Goal: Information Seeking & Learning: Learn about a topic

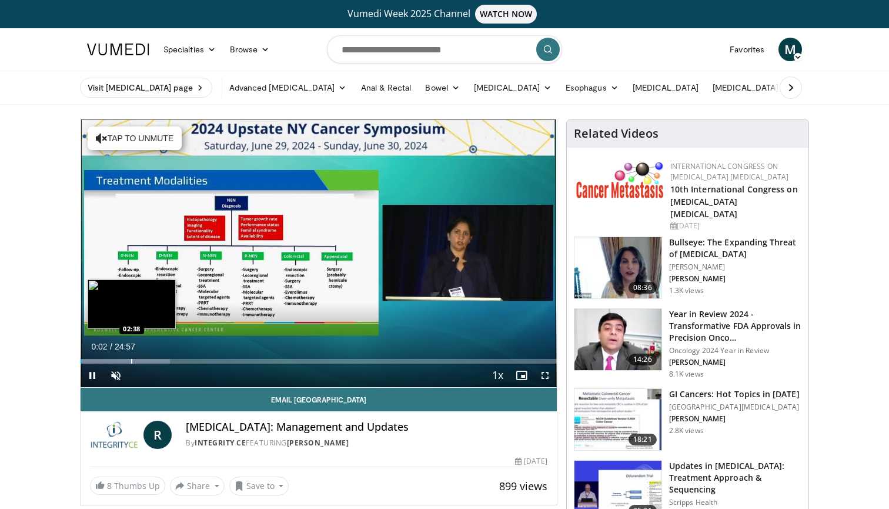
click at [132, 359] on div "Progress Bar" at bounding box center [131, 361] width 1 height 5
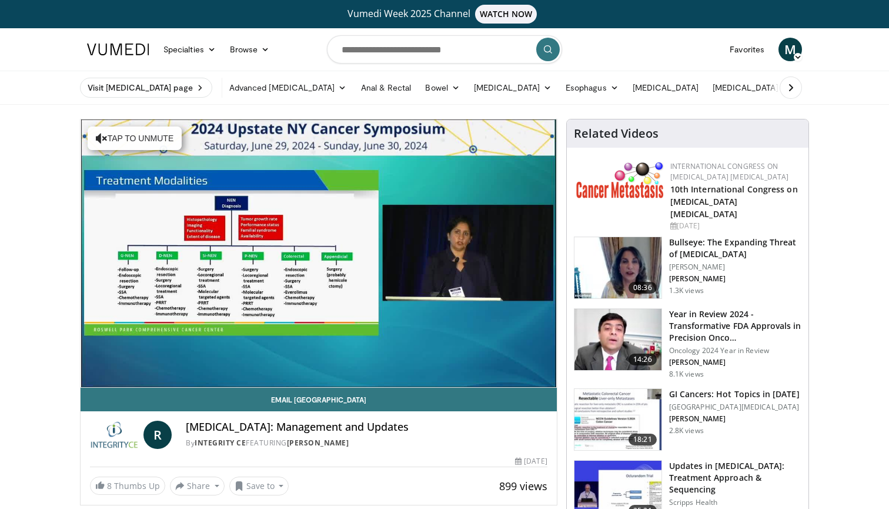
click at [145, 359] on div "10 seconds Tap to unmute" at bounding box center [319, 252] width 476 height 267
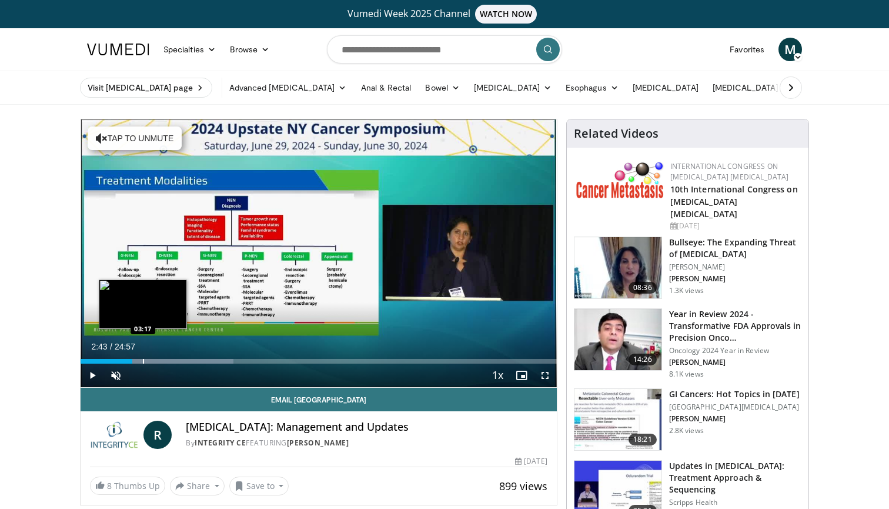
click at [143, 362] on div "Progress Bar" at bounding box center [143, 361] width 1 height 5
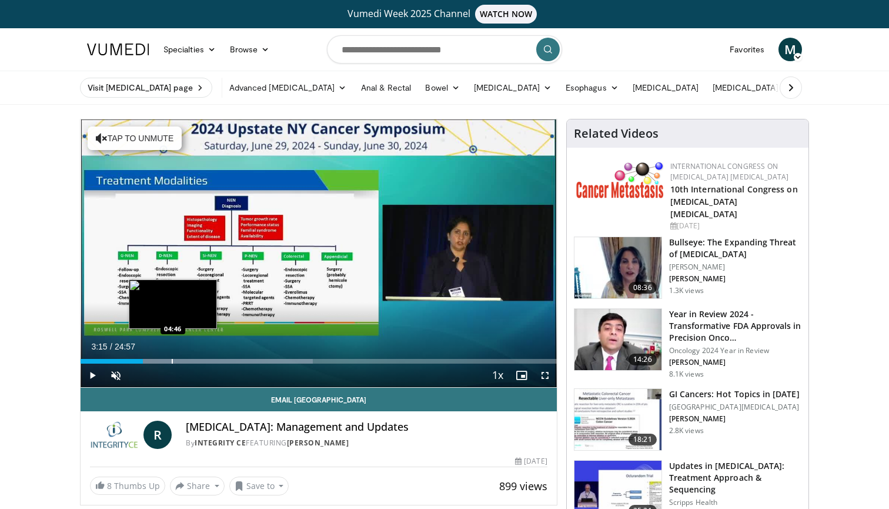
click at [173, 362] on div "Progress Bar" at bounding box center [172, 361] width 1 height 5
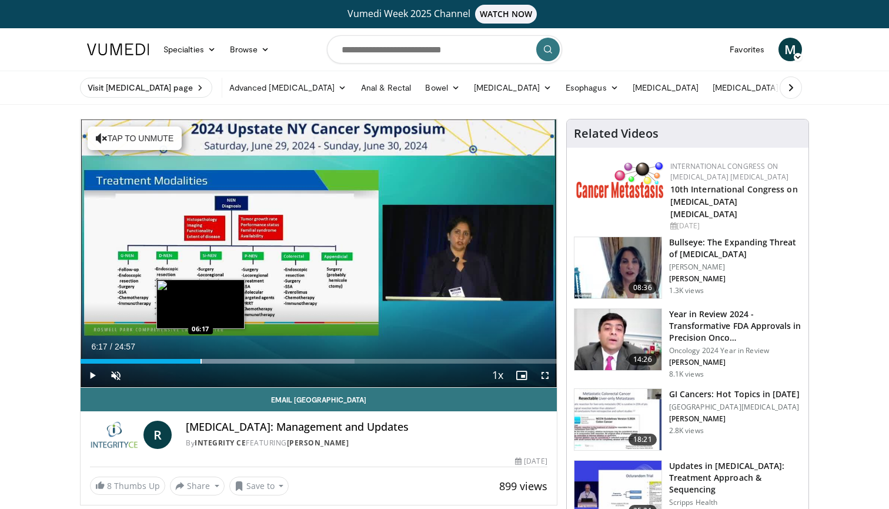
click at [200, 360] on div "Progress Bar" at bounding box center [200, 361] width 1 height 5
click at [223, 359] on div "Progress Bar" at bounding box center [223, 361] width 1 height 5
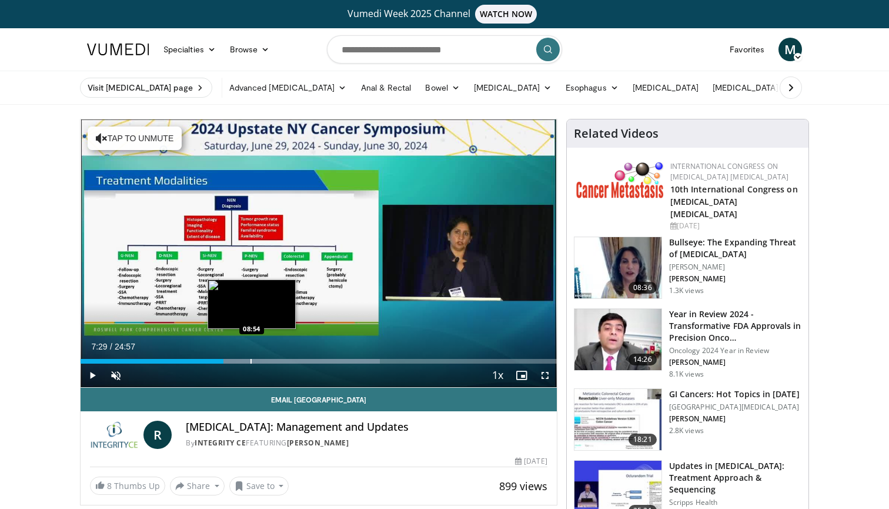
click at [252, 359] on div "Progress Bar" at bounding box center [250, 361] width 1 height 5
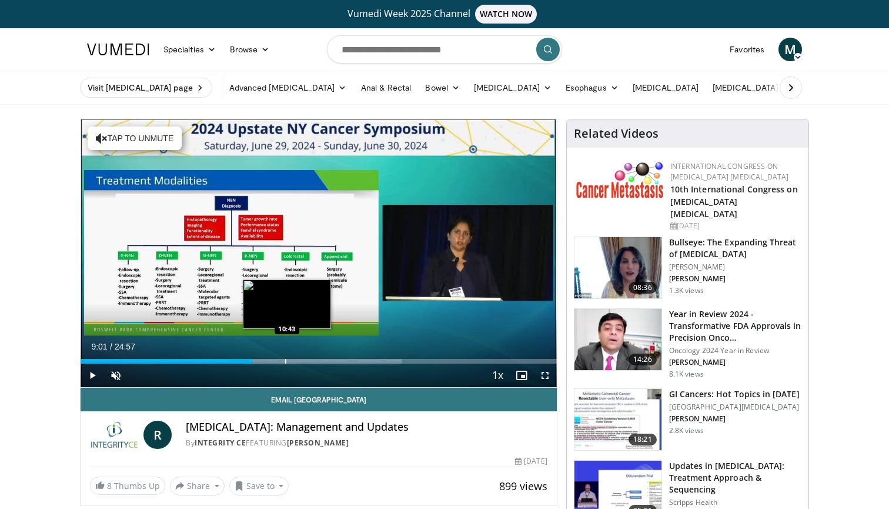
click at [286, 361] on div "Progress Bar" at bounding box center [285, 361] width 1 height 5
click at [297, 361] on div "Progress Bar" at bounding box center [297, 361] width 1 height 5
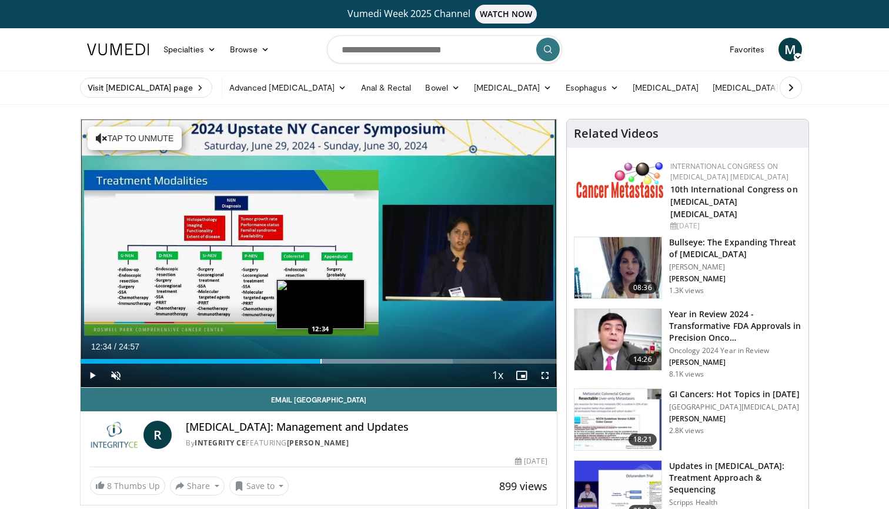
click at [320, 360] on div "Progress Bar" at bounding box center [320, 361] width 1 height 5
click at [336, 362] on div "Progress Bar" at bounding box center [336, 361] width 1 height 5
click at [363, 363] on div "Current Time 13:23 / Duration 24:57 Play Skip Backward Skip Forward Unmute 0% L…" at bounding box center [319, 375] width 476 height 24
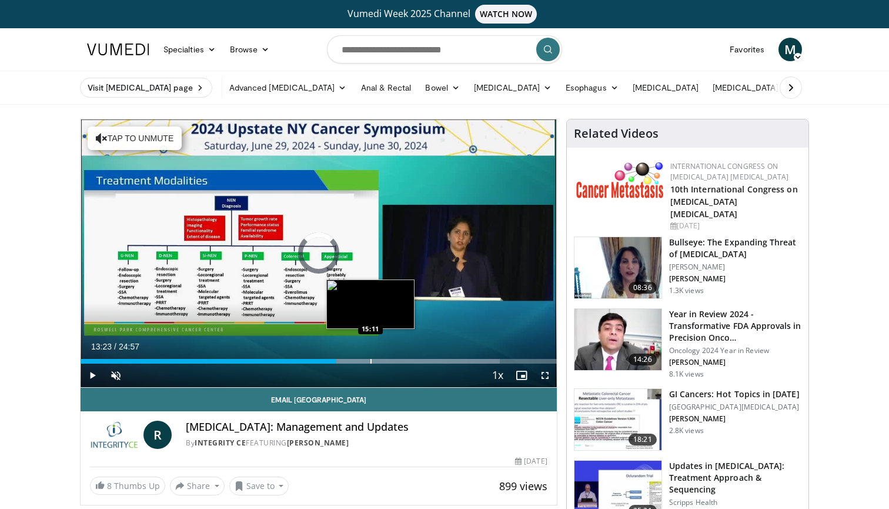
click at [370, 359] on div "Progress Bar" at bounding box center [370, 361] width 1 height 5
click at [399, 361] on div "Loaded : 91.44% 15:11 16:13" at bounding box center [319, 361] width 476 height 5
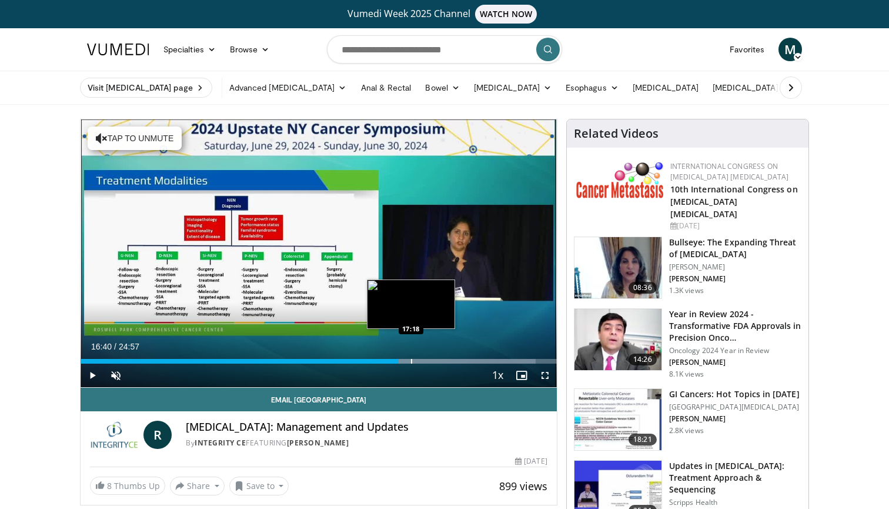
click at [416, 357] on div "Loaded : 95.61% 16:40 17:18" at bounding box center [319, 357] width 476 height 11
click at [403, 354] on div "Loaded : 70.87% 16:54 16:54" at bounding box center [319, 357] width 476 height 11
click at [426, 357] on div "Loaded : 68.23% 16:54 18:06" at bounding box center [319, 357] width 476 height 11
click at [442, 359] on div "Progress Bar" at bounding box center [440, 361] width 1 height 5
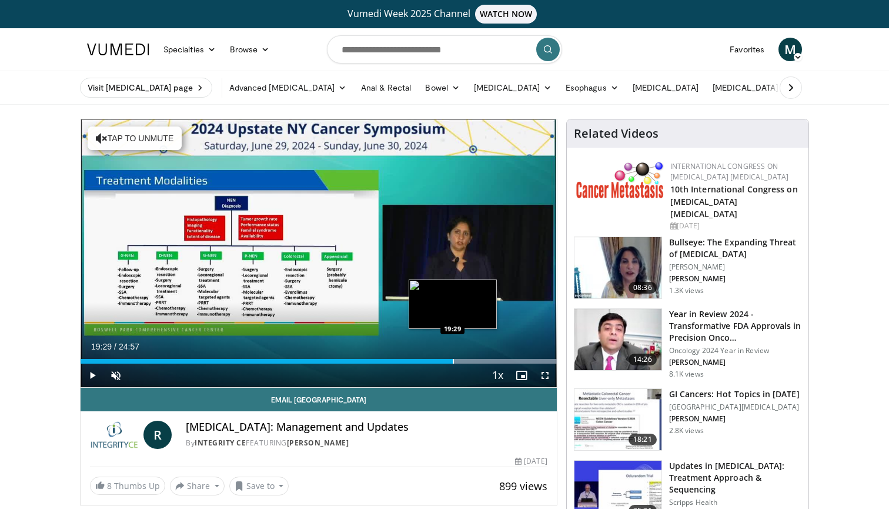
click at [453, 357] on div "Loaded : 100.00% 19:29 19:29" at bounding box center [319, 357] width 476 height 11
click at [464, 361] on div "Progress Bar" at bounding box center [463, 361] width 1 height 5
click at [471, 362] on div "Progress Bar" at bounding box center [471, 361] width 1 height 5
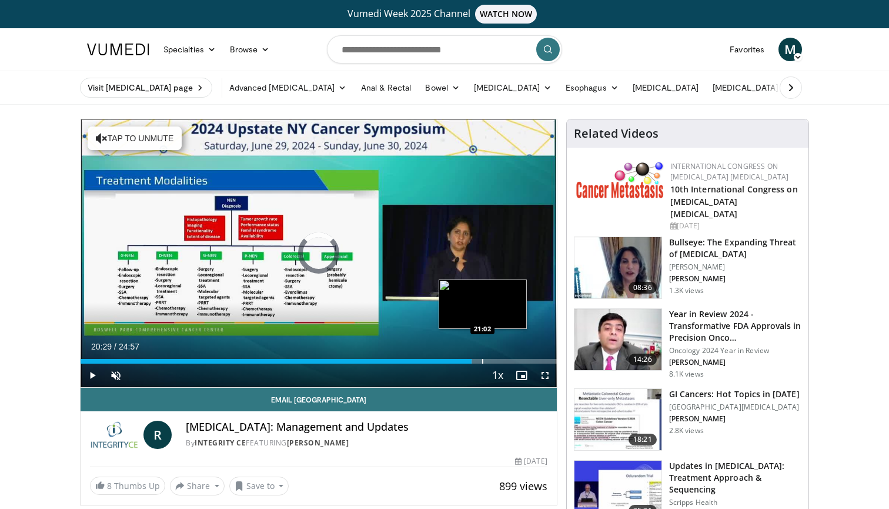
click at [483, 362] on div "Progress Bar" at bounding box center [482, 361] width 1 height 5
click at [500, 359] on div "Progress Bar" at bounding box center [500, 361] width 1 height 5
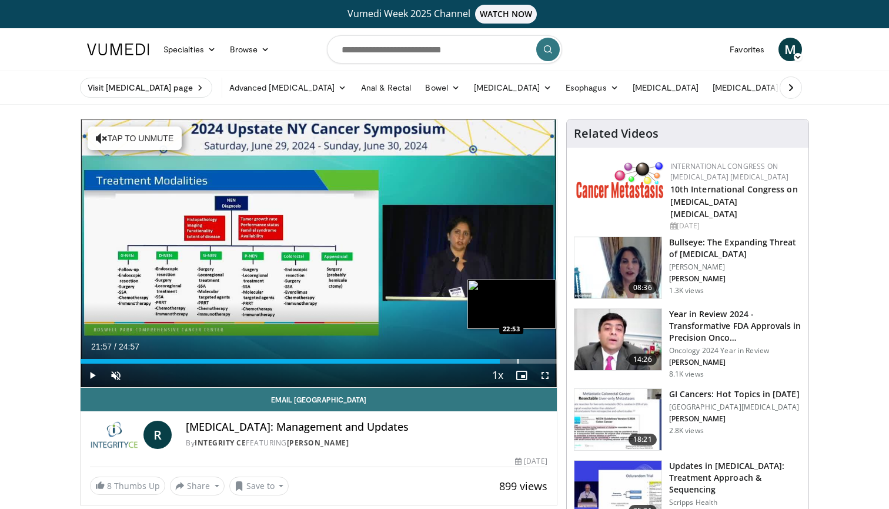
click at [518, 357] on div "Loaded : 88.12% 21:57 22:53" at bounding box center [319, 357] width 476 height 11
click at [528, 357] on div "Loaded : 100.00% 23:26 23:26" at bounding box center [319, 357] width 476 height 11
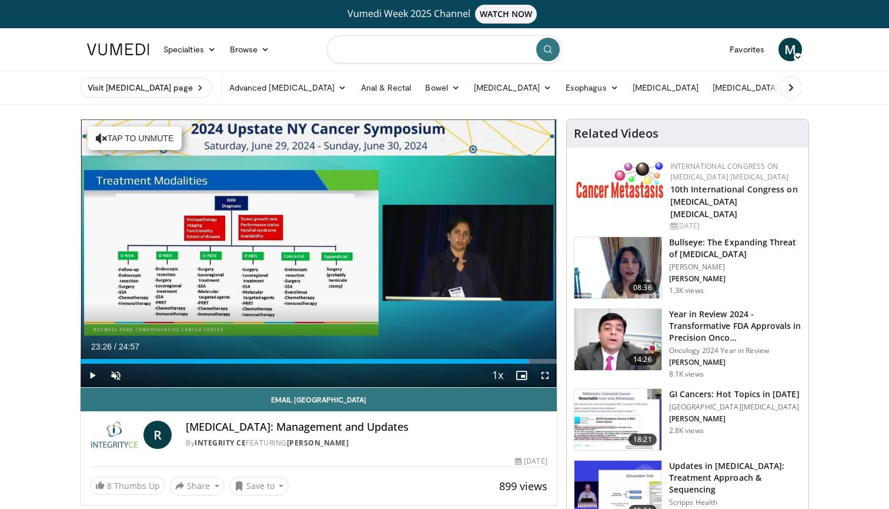
click at [379, 53] on input "Search topics, interventions" at bounding box center [444, 49] width 235 height 28
type input "**********"
click at [548, 55] on button "submit" at bounding box center [548, 50] width 24 height 24
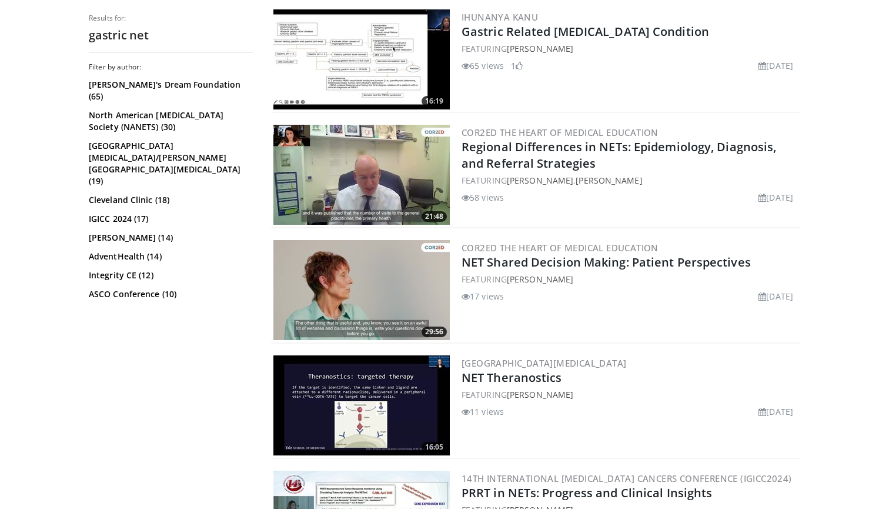
scroll to position [511, 0]
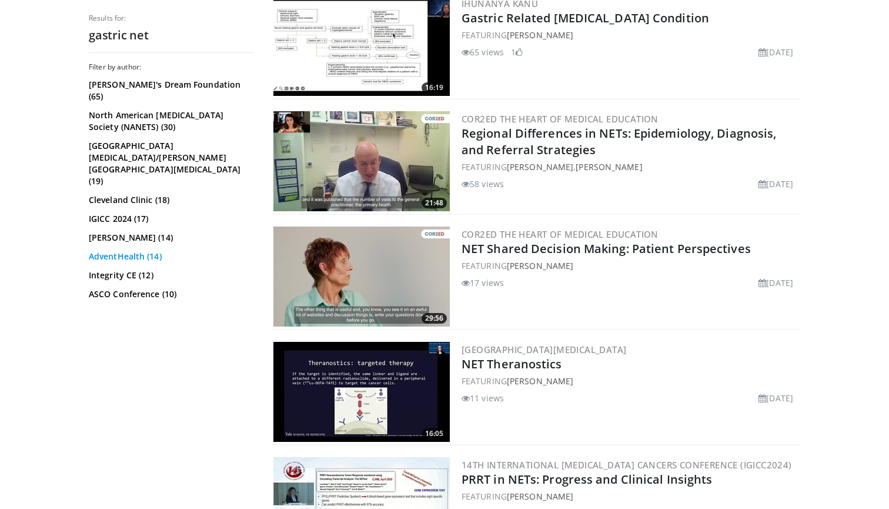
click at [146, 250] on link "AdventHealth (14)" at bounding box center [170, 256] width 162 height 12
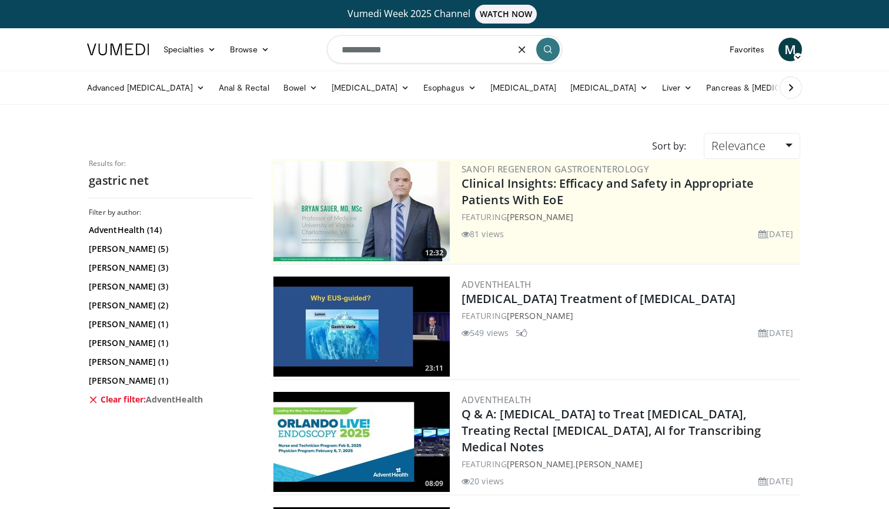
click at [403, 50] on input "**********" at bounding box center [444, 49] width 235 height 28
type input "**********"
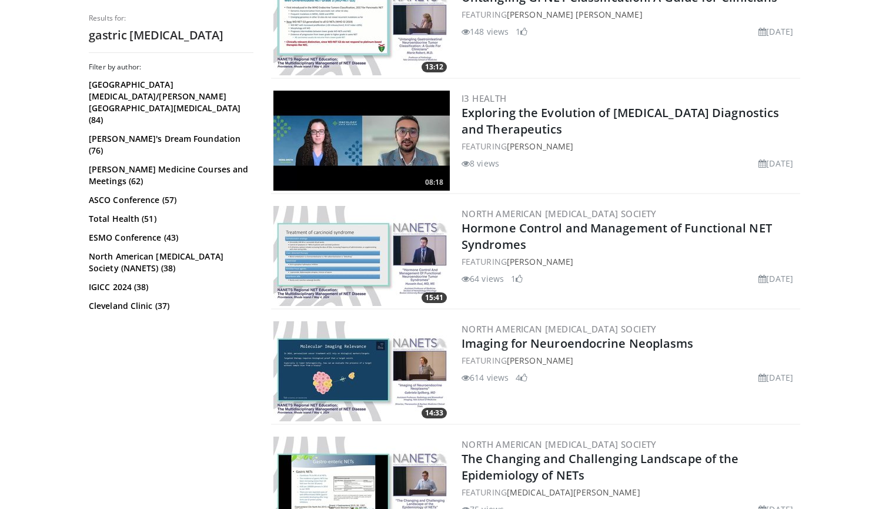
scroll to position [1223, 0]
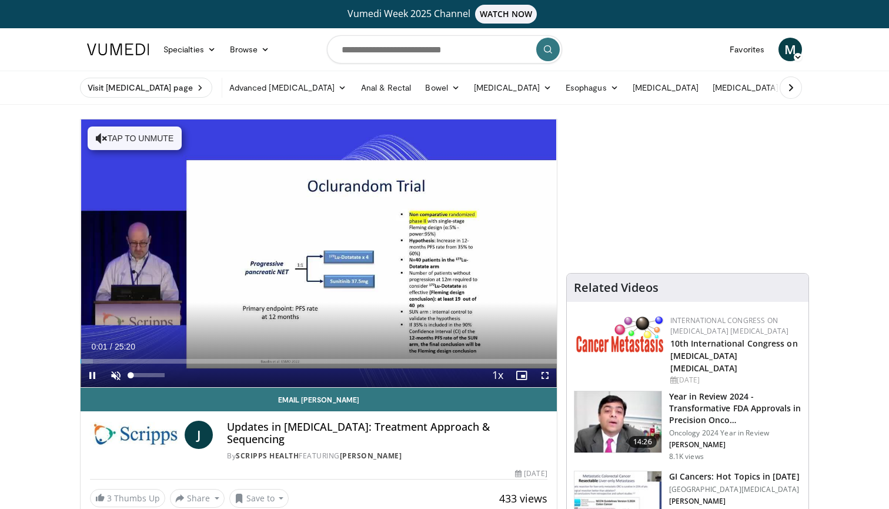
click at [119, 377] on span "Video Player" at bounding box center [116, 375] width 24 height 24
drag, startPoint x: 145, startPoint y: 375, endPoint x: 139, endPoint y: 376, distance: 6.0
click at [139, 376] on div "26%" at bounding box center [148, 375] width 34 height 4
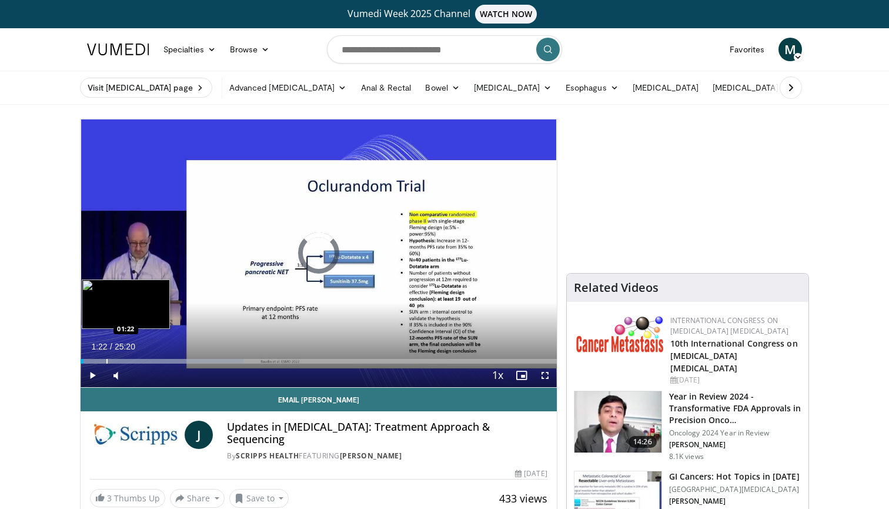
click at [106, 357] on div "Loaded : 34.20% 00:08 01:22" at bounding box center [319, 357] width 476 height 11
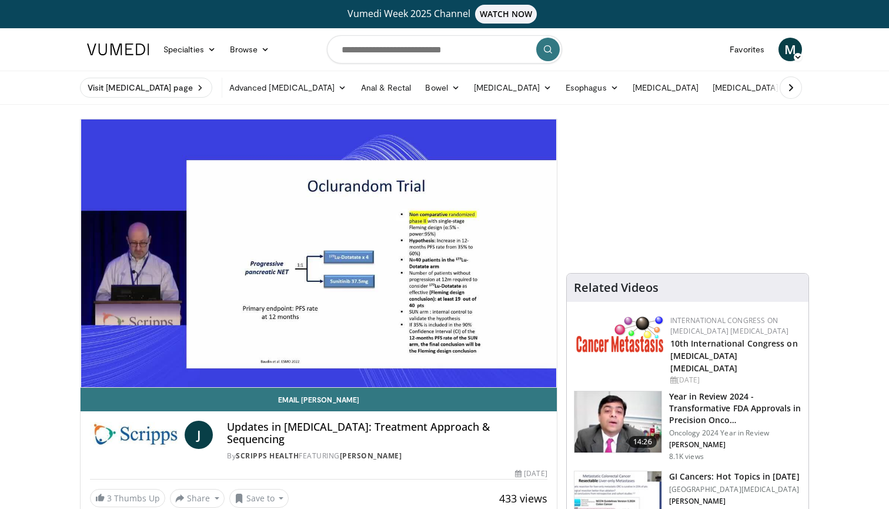
click at [108, 382] on div "Progress Bar" at bounding box center [106, 384] width 1 height 5
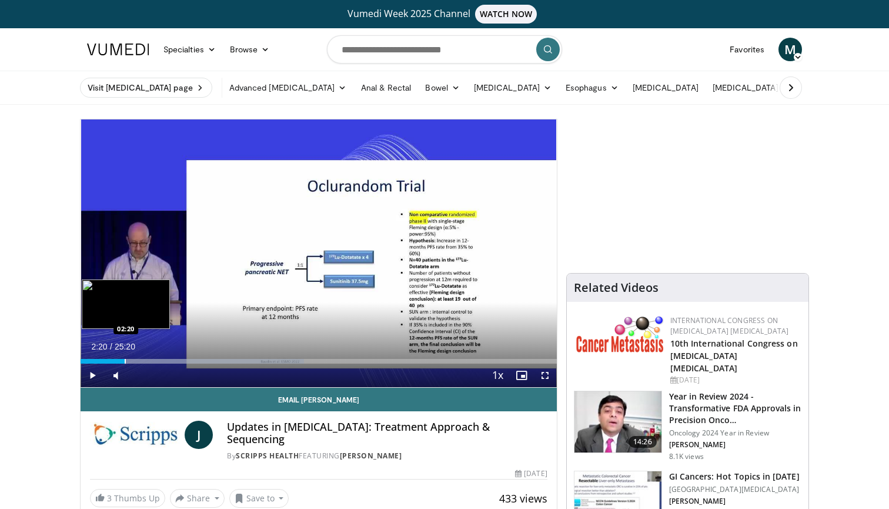
click at [125, 359] on div "Progress Bar" at bounding box center [125, 361] width 1 height 5
click at [118, 359] on div "Progress Bar" at bounding box center [118, 361] width 1 height 5
click at [110, 359] on div "Loaded : 48.92% 02:00 01:46" at bounding box center [319, 361] width 476 height 5
click at [110, 359] on div "Progress Bar" at bounding box center [110, 361] width 1 height 5
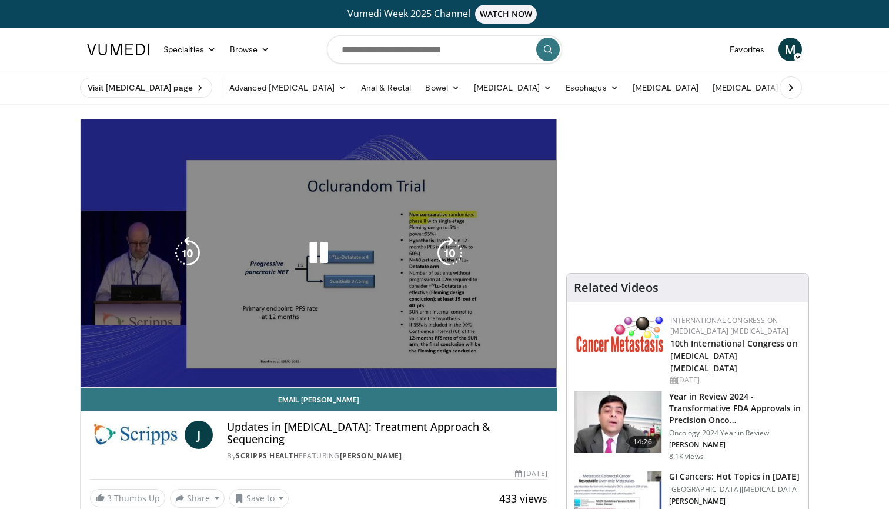
click at [112, 360] on video-js "**********" at bounding box center [319, 253] width 476 height 268
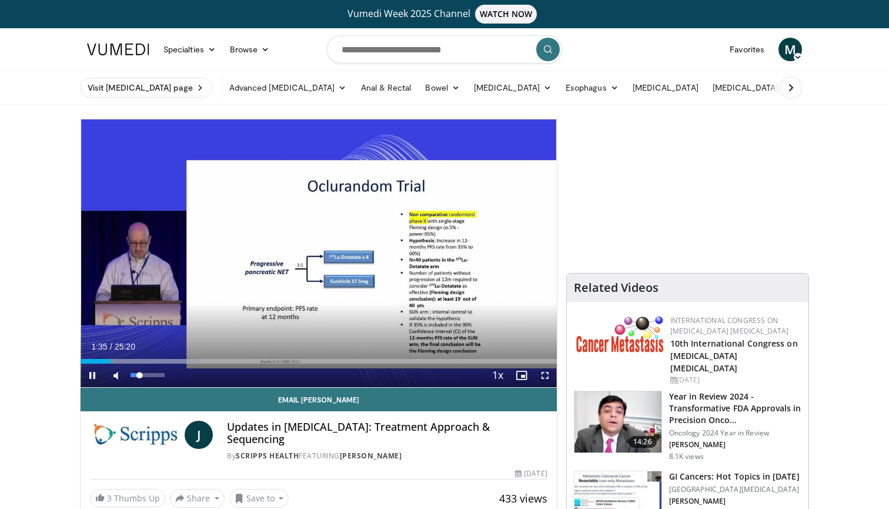
click at [115, 363] on span "Video Player" at bounding box center [116, 375] width 24 height 24
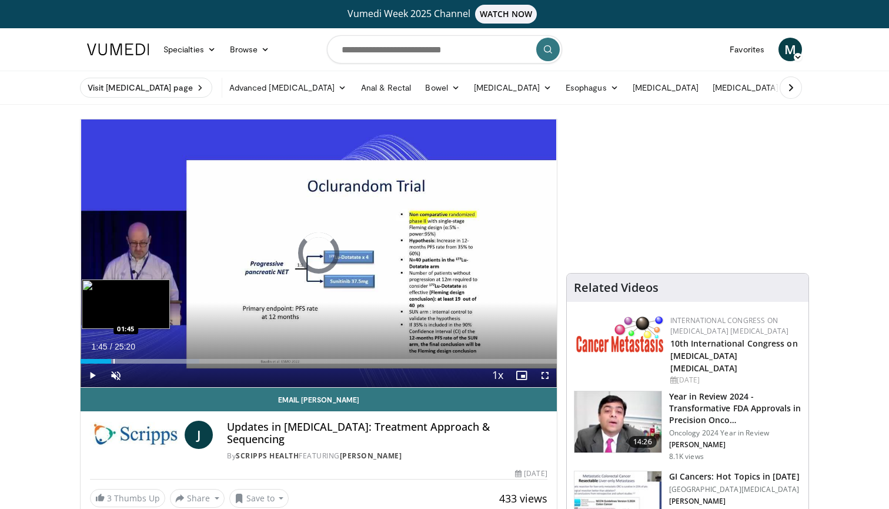
click at [113, 361] on div "Progress Bar" at bounding box center [113, 361] width 1 height 5
click at [116, 361] on div "Progress Bar" at bounding box center [116, 361] width 1 height 5
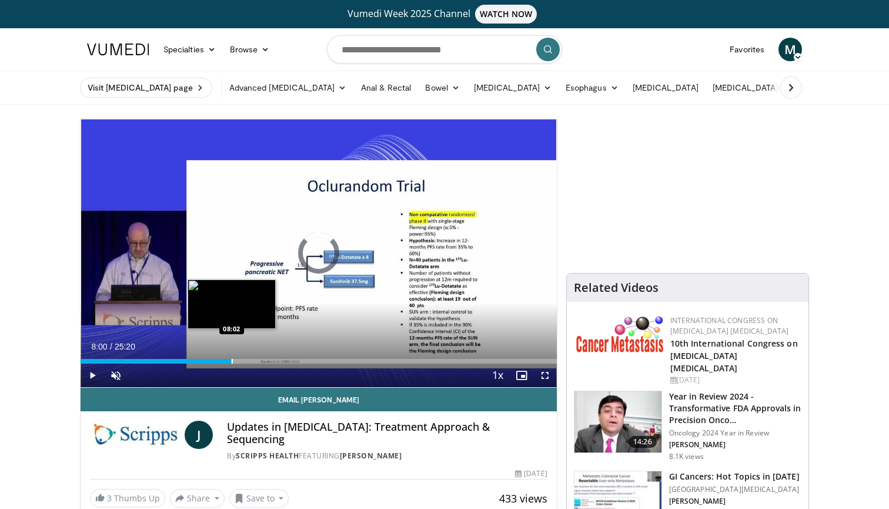
drag, startPoint x: 119, startPoint y: 361, endPoint x: 232, endPoint y: 357, distance: 112.9
click at [232, 357] on div "Loaded : 31.95% 08:02 08:02" at bounding box center [319, 357] width 476 height 11
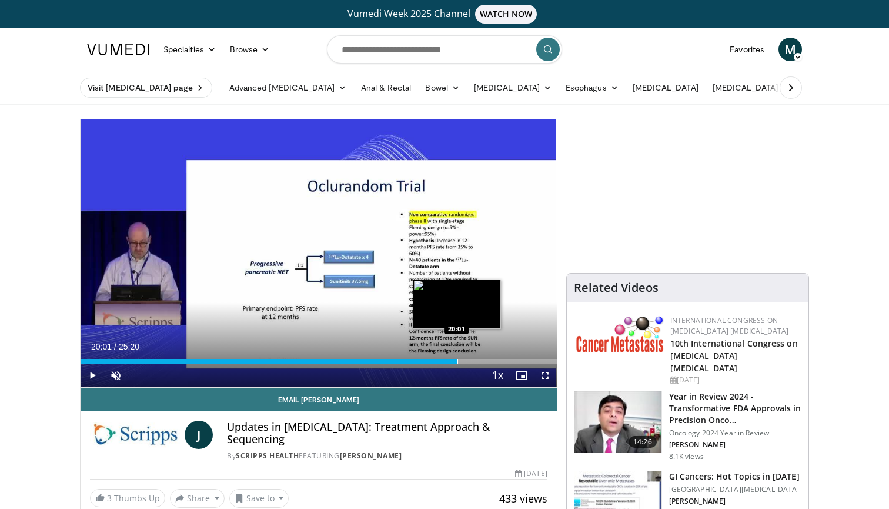
drag, startPoint x: 233, startPoint y: 357, endPoint x: 457, endPoint y: 361, distance: 223.4
click at [457, 361] on div "Loaded : 0.00% 20:01 20:01" at bounding box center [319, 357] width 476 height 11
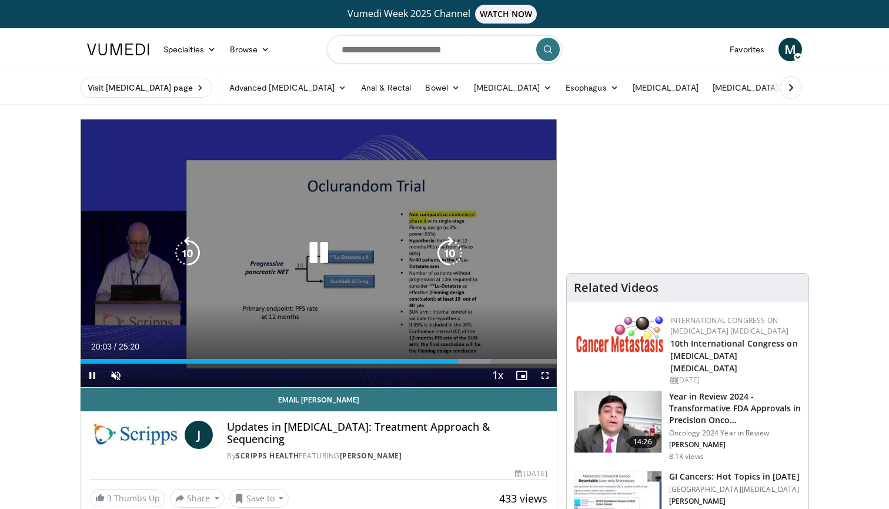
click at [320, 256] on icon "Video Player" at bounding box center [318, 252] width 33 height 33
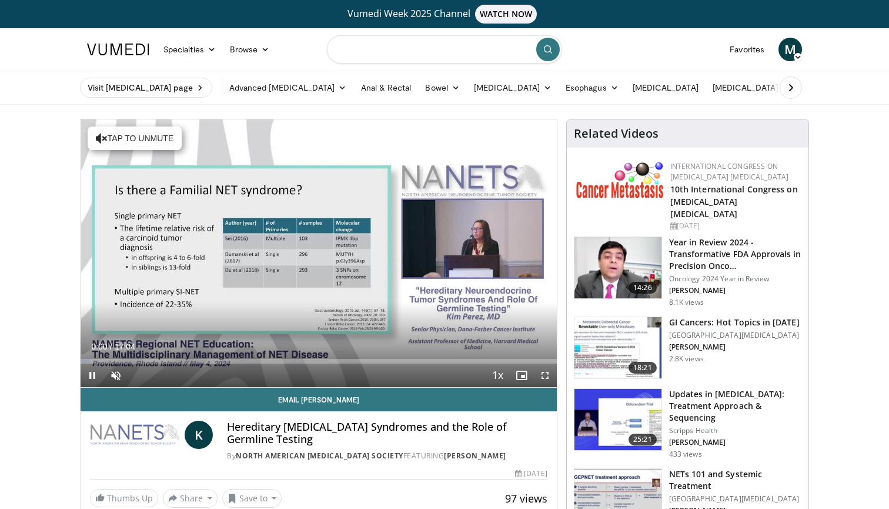
click at [407, 52] on input "Search topics, interventions" at bounding box center [444, 49] width 235 height 28
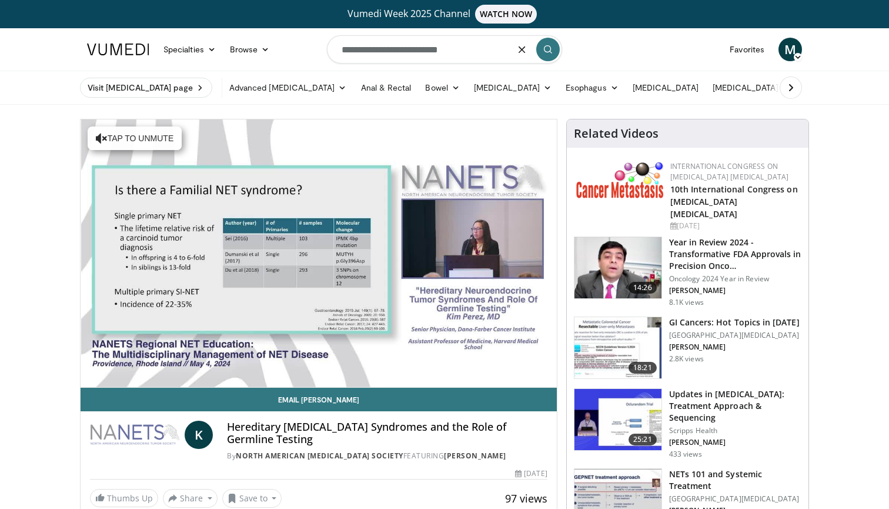
type input "**********"
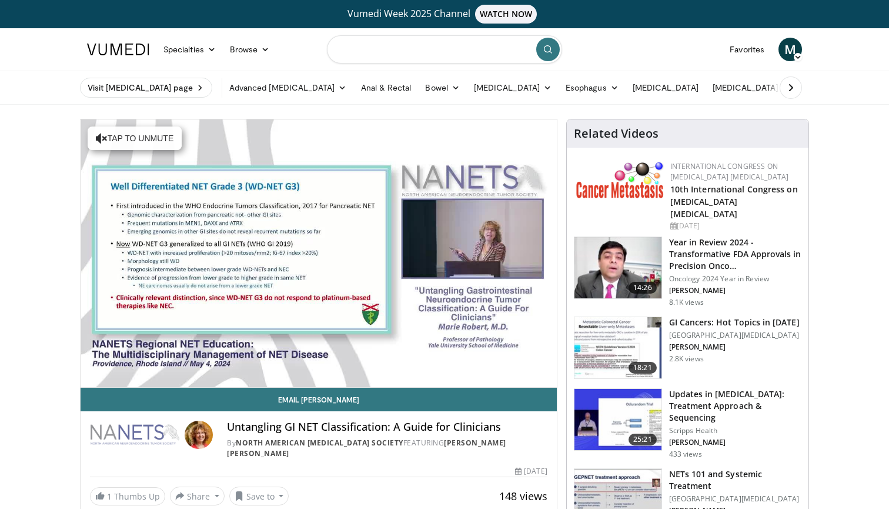
click at [364, 57] on input "Search topics, interventions" at bounding box center [444, 49] width 235 height 28
type input "**********"
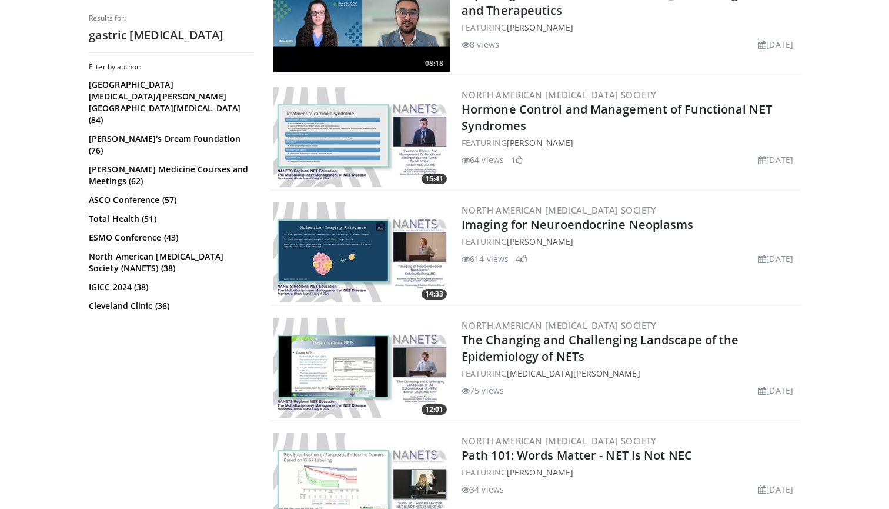
scroll to position [1374, 0]
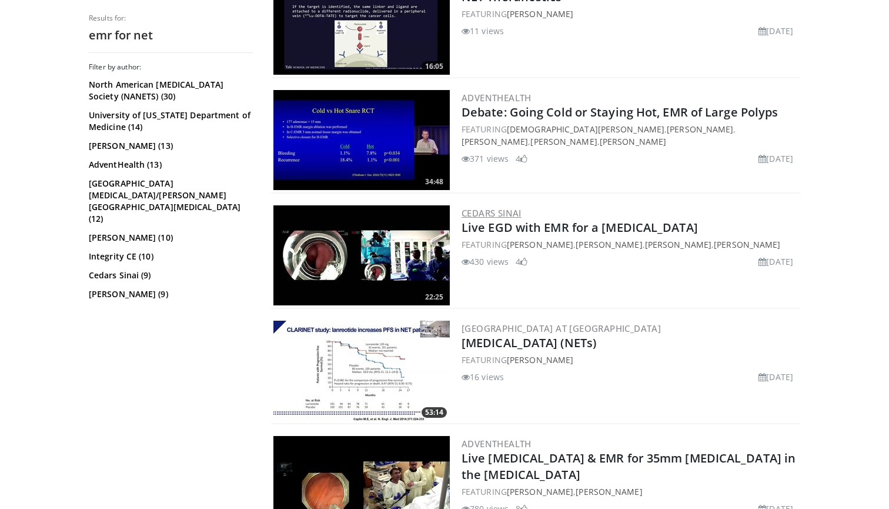
scroll to position [648, 0]
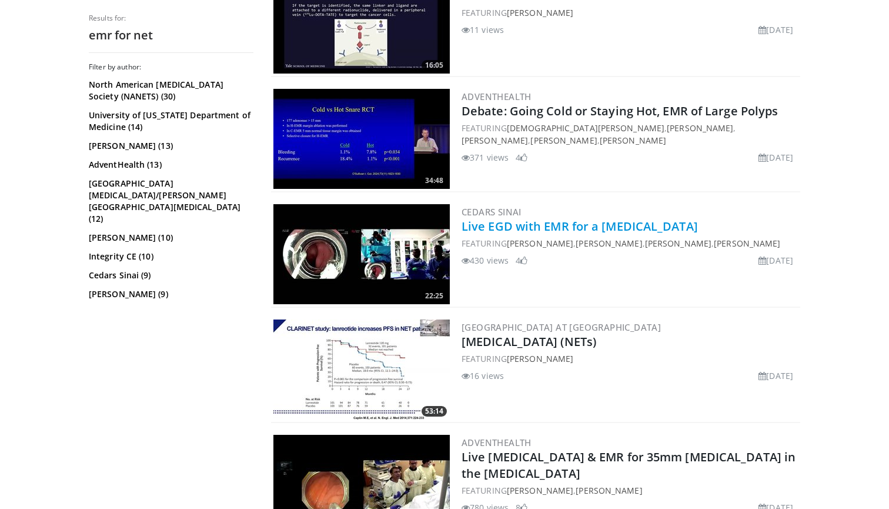
click at [526, 223] on link "Live EGD with EMR for a [MEDICAL_DATA]" at bounding box center [579, 226] width 236 height 16
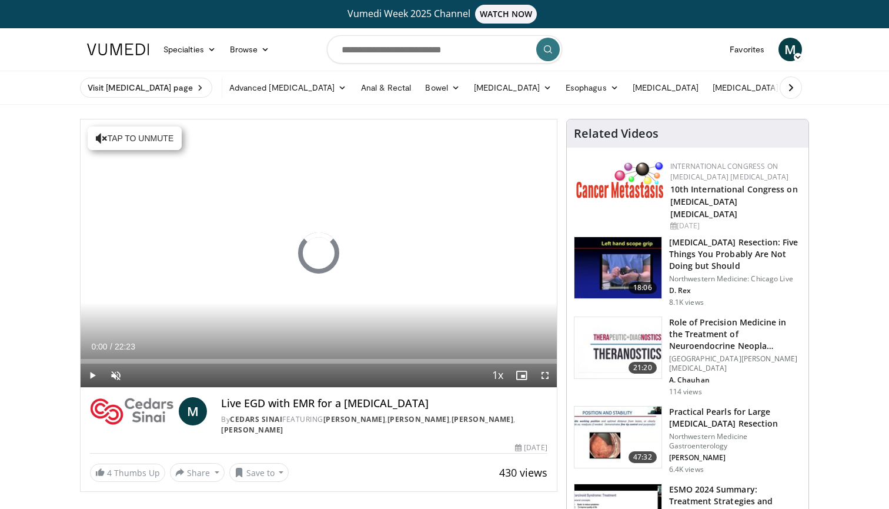
click at [542, 377] on span "Video Player" at bounding box center [545, 375] width 24 height 24
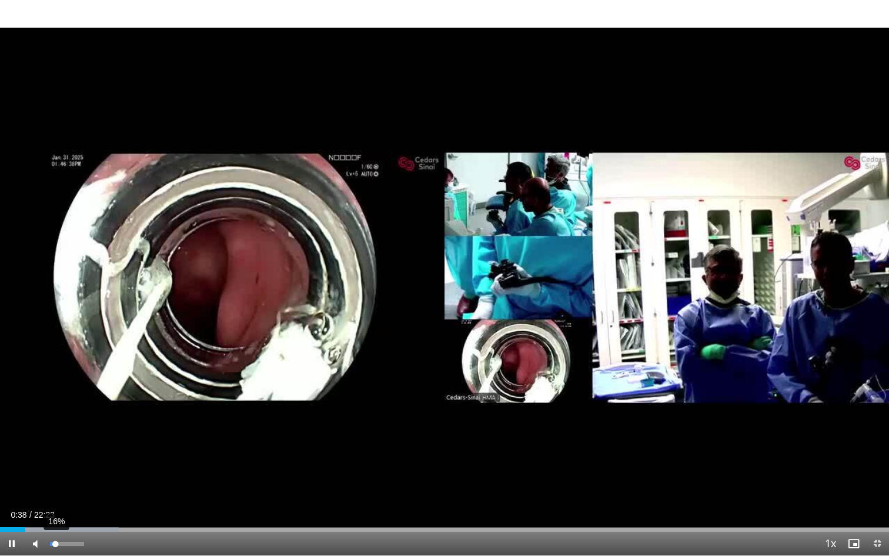
click at [55, 508] on div "16%" at bounding box center [67, 543] width 34 height 4
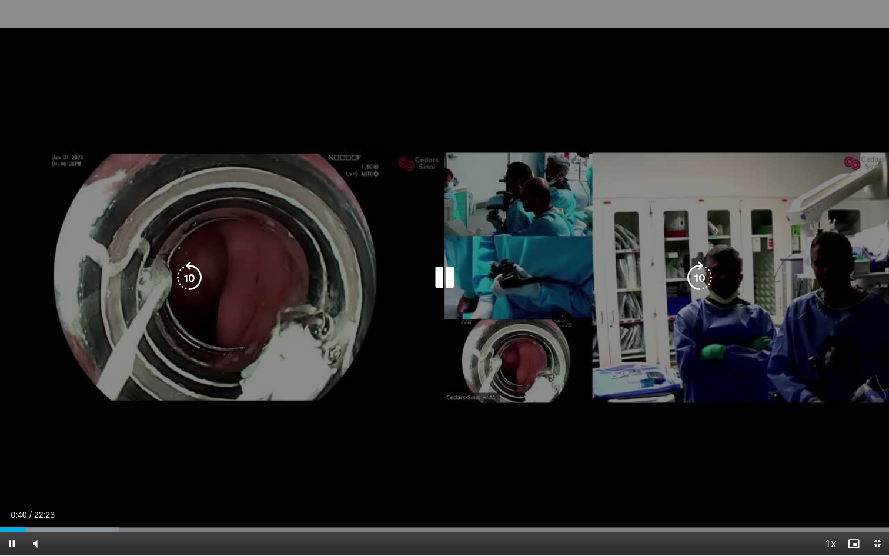
click at [270, 345] on div "10 seconds Tap to unmute" at bounding box center [444, 277] width 889 height 555
click at [439, 274] on icon "Video Player" at bounding box center [444, 277] width 33 height 33
click at [511, 92] on div "10 seconds Tap to unmute" at bounding box center [444, 277] width 889 height 555
click at [511, 93] on div "10 seconds Tap to unmute" at bounding box center [444, 277] width 889 height 555
click at [452, 268] on icon "Video Player" at bounding box center [444, 277] width 33 height 33
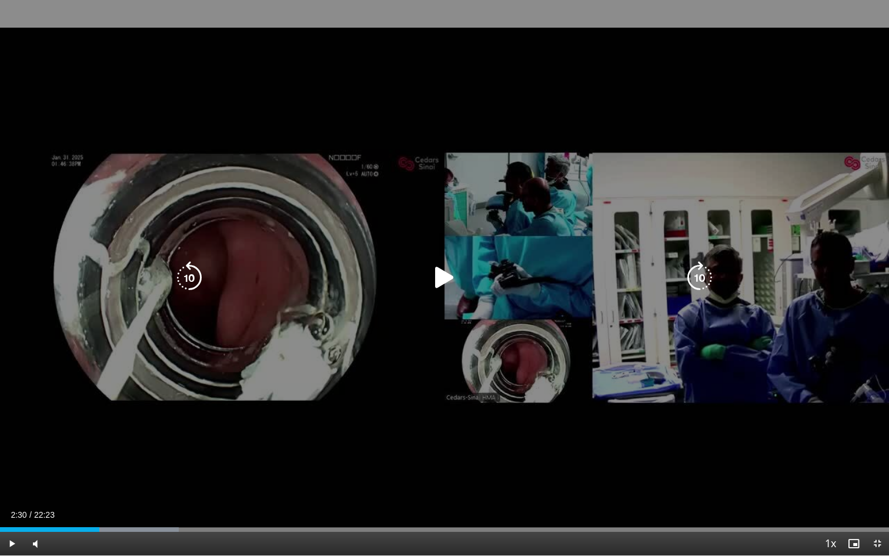
click at [444, 279] on icon "Video Player" at bounding box center [444, 277] width 33 height 33
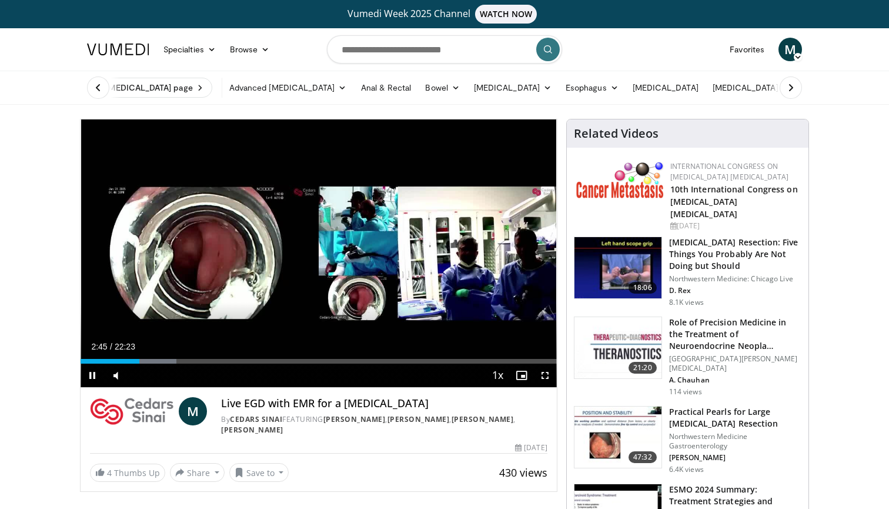
click at [545, 374] on span "Video Player" at bounding box center [545, 375] width 24 height 24
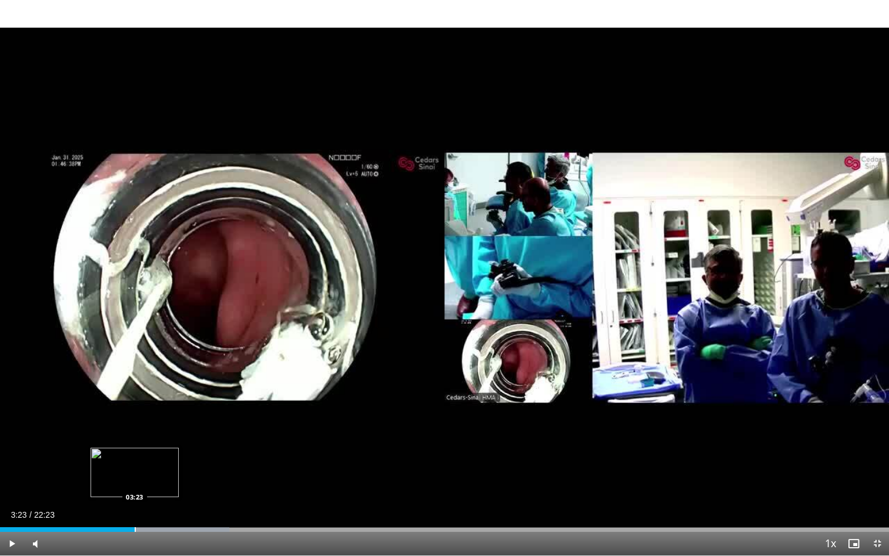
click at [135, 508] on div "Progress Bar" at bounding box center [135, 529] width 1 height 5
click at [138, 508] on div "Progress Bar" at bounding box center [138, 529] width 1 height 5
click at [142, 508] on div "Progress Bar" at bounding box center [142, 529] width 1 height 5
click at [148, 508] on div "Progress Bar" at bounding box center [148, 529] width 1 height 5
click at [153, 508] on div "Progress Bar" at bounding box center [153, 529] width 1 height 5
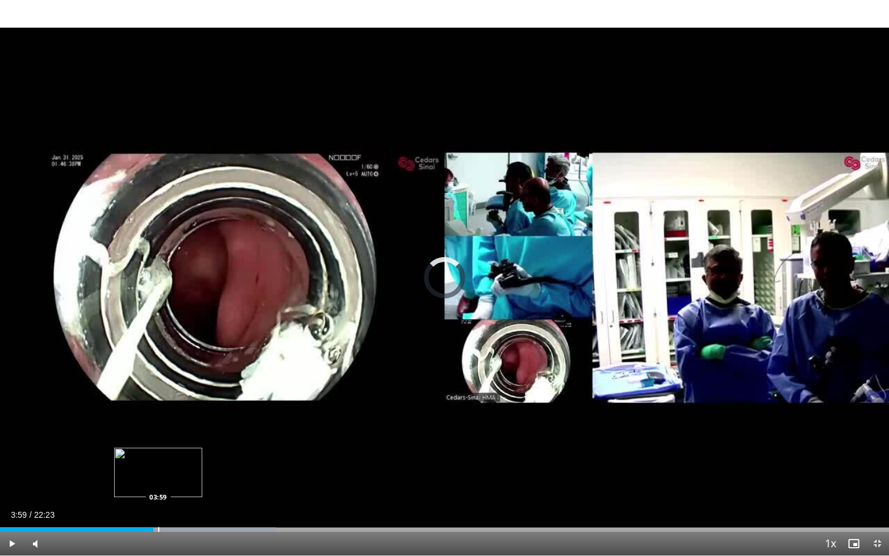
click at [159, 508] on div "Progress Bar" at bounding box center [158, 529] width 1 height 5
click at [172, 508] on div "Progress Bar" at bounding box center [172, 529] width 1 height 5
click at [179, 508] on div "Progress Bar" at bounding box center [179, 529] width 1 height 5
click at [190, 508] on div "Progress Bar" at bounding box center [190, 529] width 1 height 5
click at [196, 508] on video-js "**********" at bounding box center [444, 278] width 889 height 556
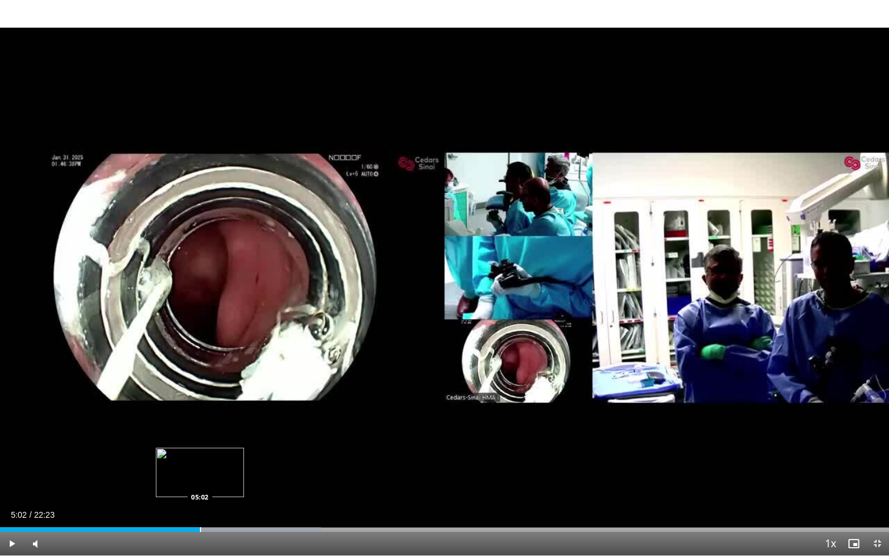
click at [200, 508] on div "Progress Bar" at bounding box center [200, 529] width 1 height 5
click at [206, 508] on div "Progress Bar" at bounding box center [206, 529] width 1 height 5
click at [210, 508] on div "Progress Bar" at bounding box center [210, 529] width 1 height 5
click at [222, 508] on div "Progress Bar" at bounding box center [222, 529] width 1 height 5
click at [262, 508] on div "Progress Bar" at bounding box center [262, 529] width 1 height 5
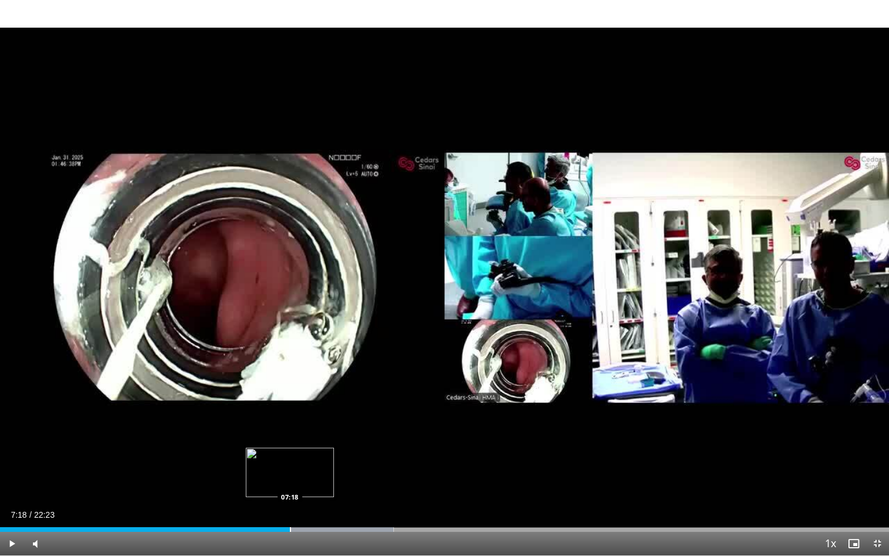
click at [290, 508] on div "Progress Bar" at bounding box center [290, 529] width 1 height 5
click at [306, 508] on div "Loaded : 46.87% 07:43 07:43" at bounding box center [444, 525] width 889 height 11
click at [323, 508] on div "Progress Bar" at bounding box center [323, 529] width 1 height 5
click at [334, 508] on div "Progress Bar" at bounding box center [333, 529] width 1 height 5
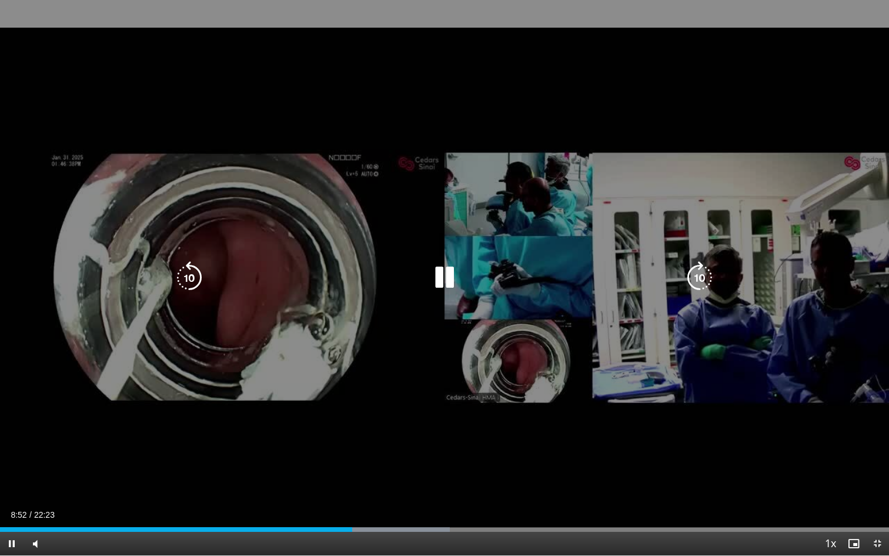
click at [701, 282] on icon "Video Player" at bounding box center [699, 277] width 33 height 33
click at [708, 277] on icon "Video Player" at bounding box center [699, 277] width 33 height 33
click at [706, 273] on icon "Video Player" at bounding box center [699, 277] width 33 height 33
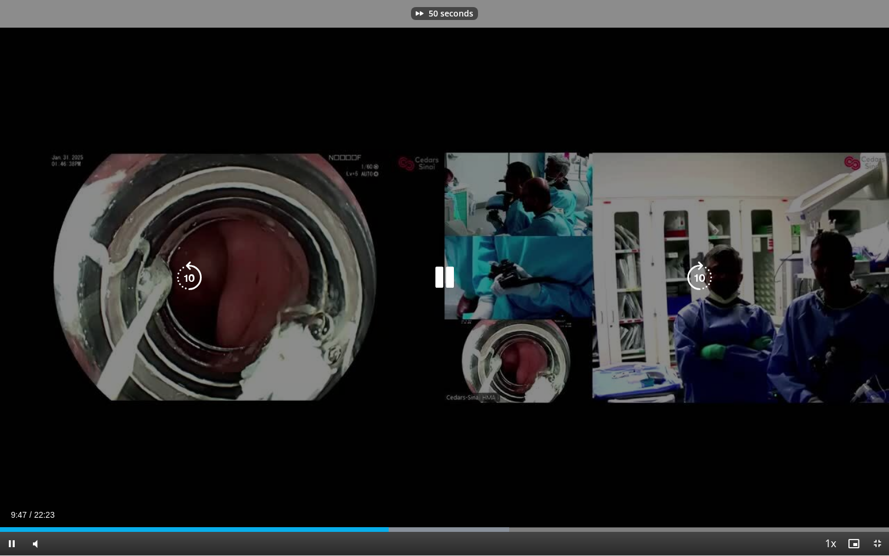
click at [706, 273] on icon "Video Player" at bounding box center [699, 277] width 33 height 33
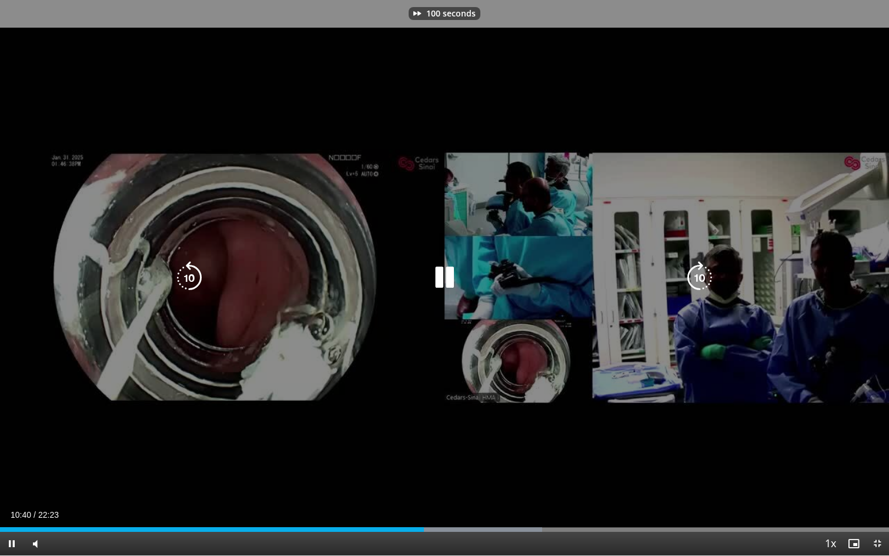
click at [706, 273] on icon "Video Player" at bounding box center [699, 277] width 33 height 33
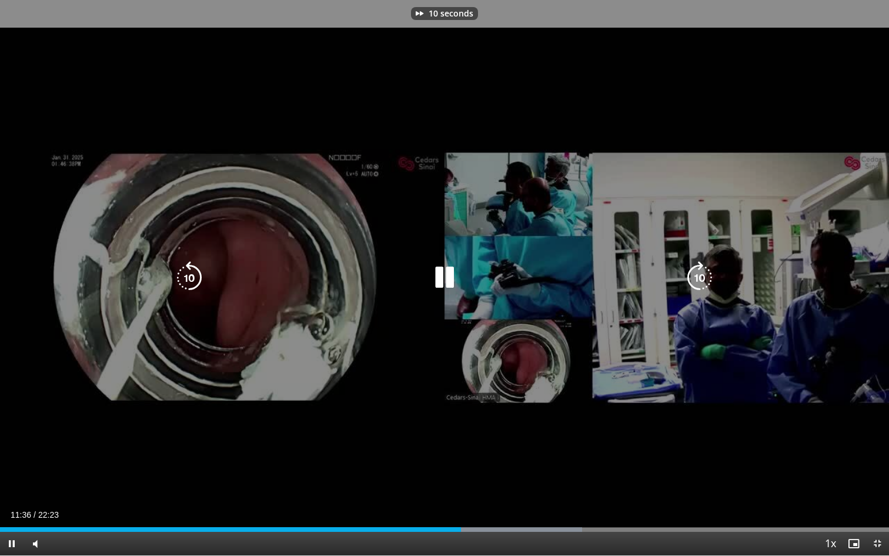
click at [706, 273] on icon "Video Player" at bounding box center [699, 277] width 33 height 33
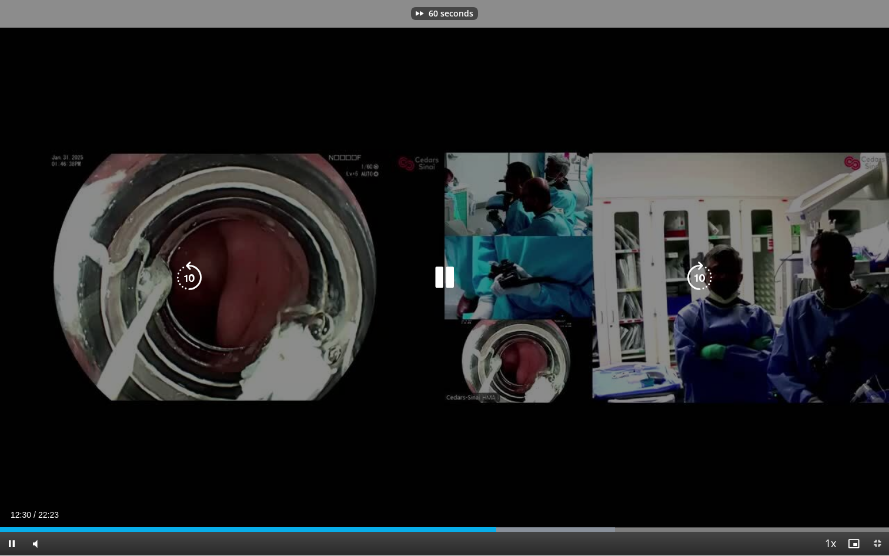
click at [706, 273] on icon "Video Player" at bounding box center [699, 277] width 33 height 33
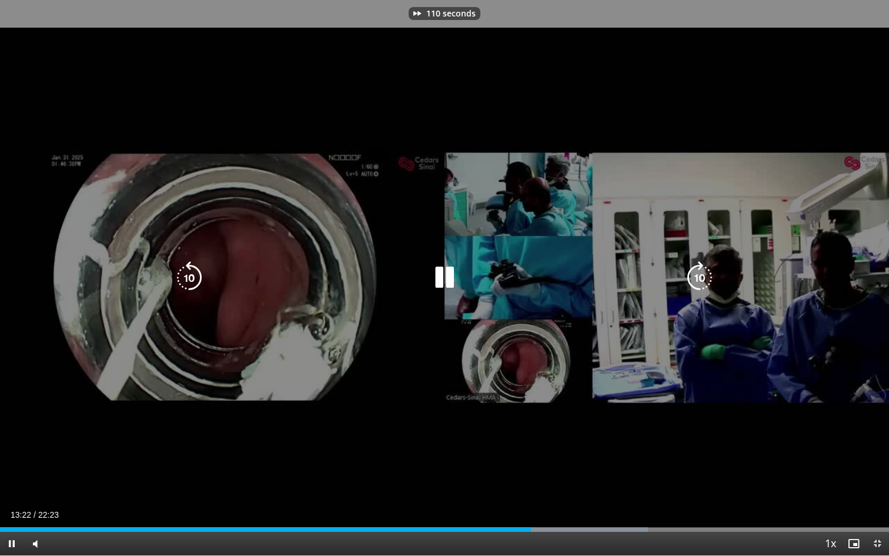
click at [706, 273] on icon "Video Player" at bounding box center [699, 277] width 33 height 33
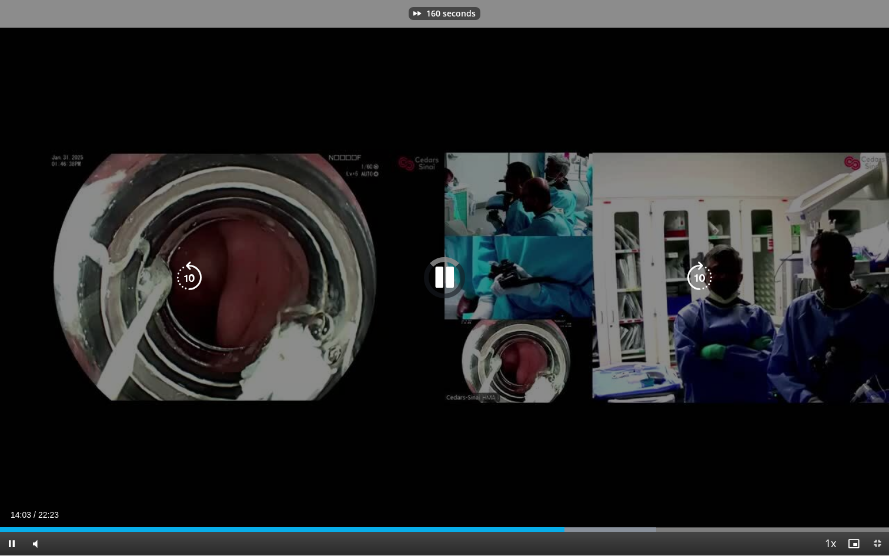
click at [706, 273] on icon "Video Player" at bounding box center [699, 277] width 33 height 33
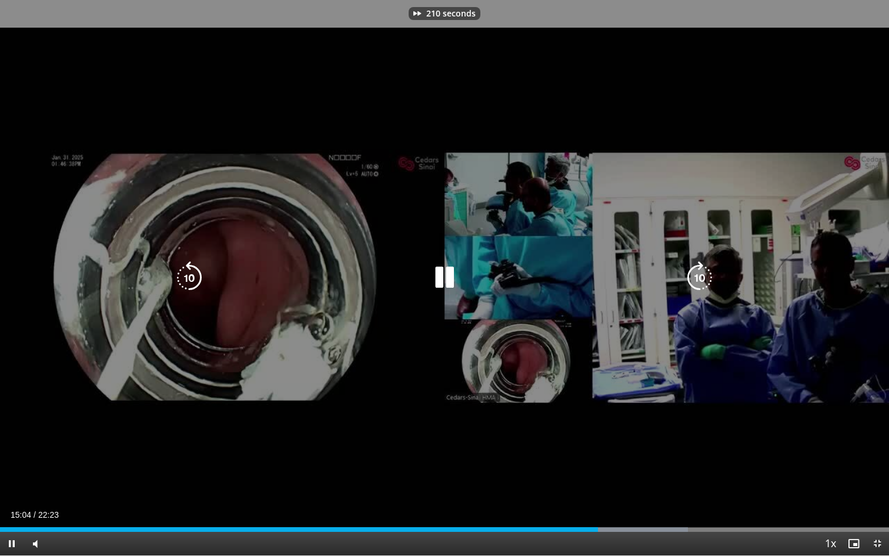
click at [706, 273] on icon "Video Player" at bounding box center [699, 277] width 33 height 33
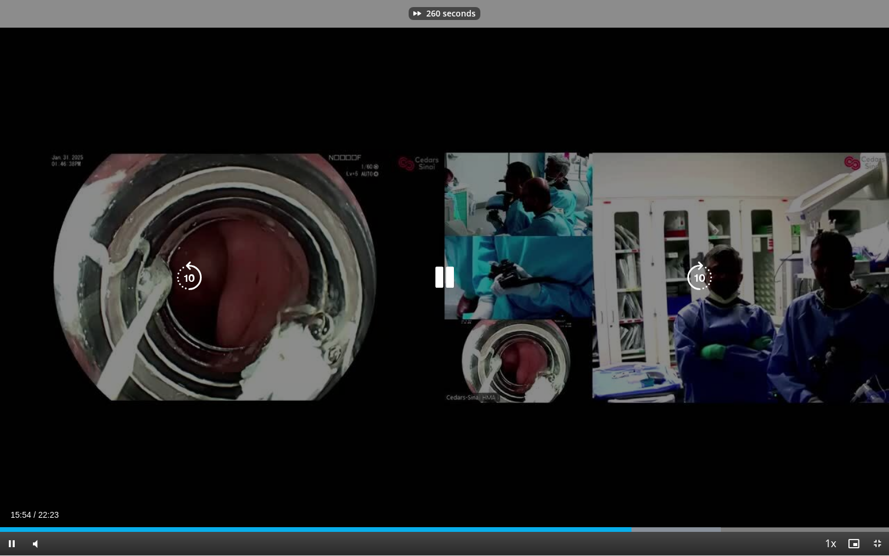
click at [706, 273] on icon "Video Player" at bounding box center [699, 277] width 33 height 33
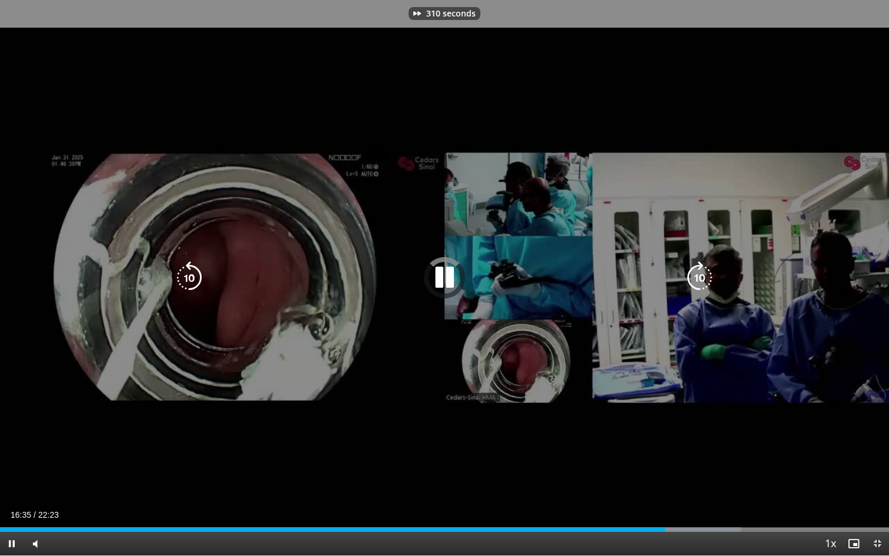
click at [706, 273] on icon "Video Player" at bounding box center [699, 277] width 33 height 33
click at [707, 273] on icon "Video Player" at bounding box center [699, 277] width 33 height 33
click at [705, 273] on icon "Video Player" at bounding box center [699, 277] width 33 height 33
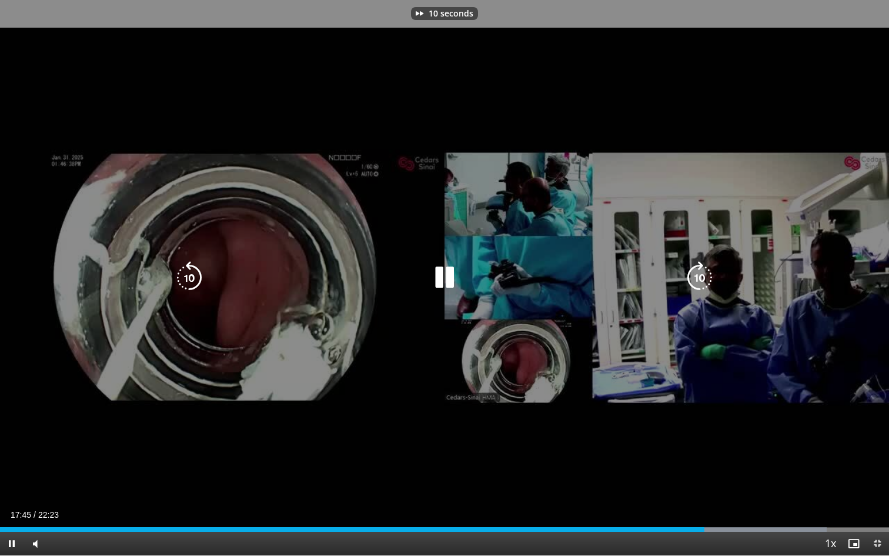
click at [705, 273] on icon "Video Player" at bounding box center [699, 277] width 33 height 33
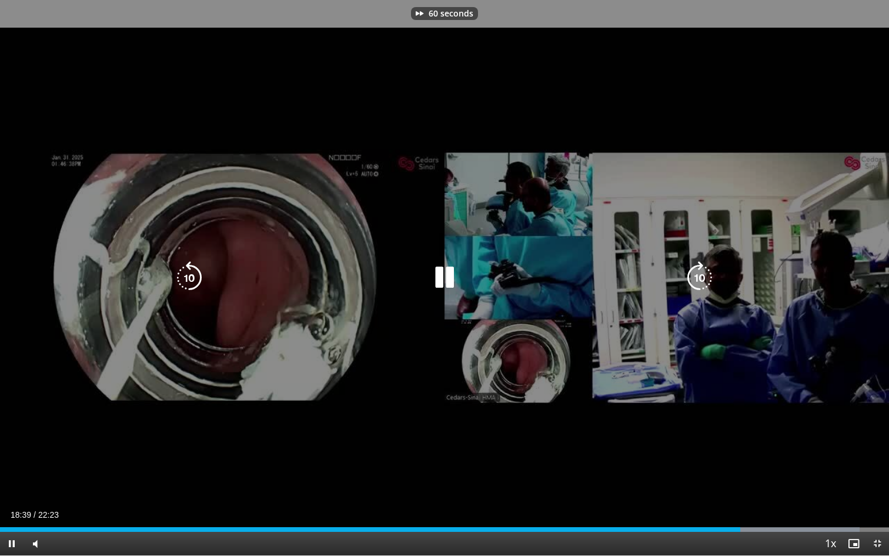
click at [705, 273] on icon "Video Player" at bounding box center [699, 277] width 33 height 33
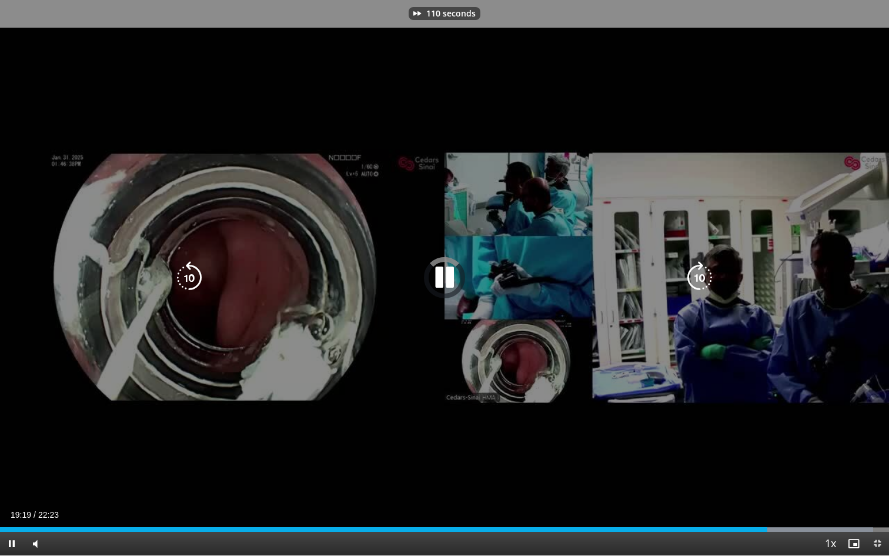
click at [705, 273] on icon "Video Player" at bounding box center [699, 277] width 33 height 33
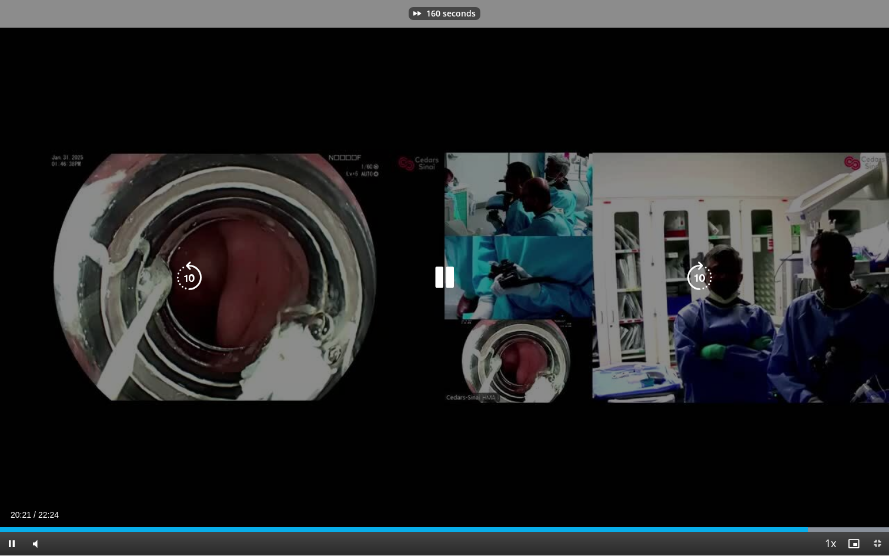
click at [705, 273] on icon "Video Player" at bounding box center [699, 277] width 33 height 33
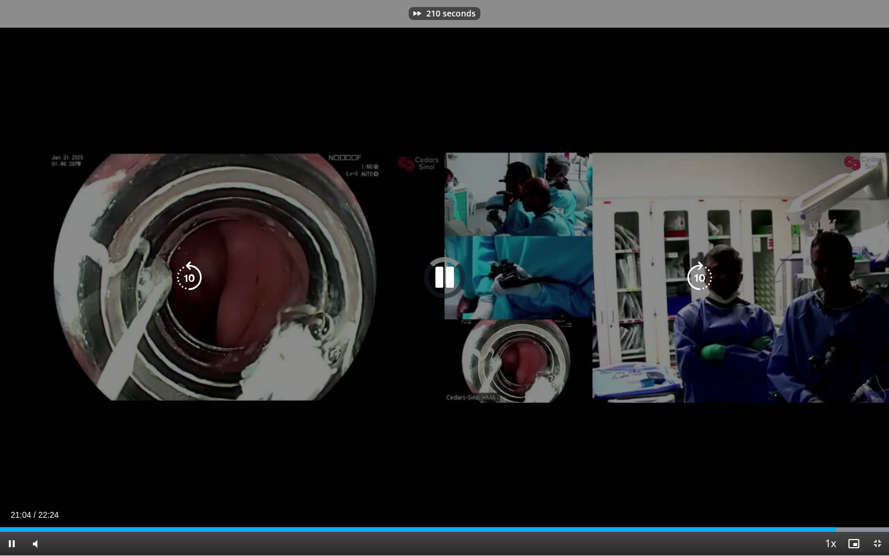
click at [705, 273] on icon "Video Player" at bounding box center [699, 277] width 33 height 33
click at [704, 276] on icon "Video Player" at bounding box center [699, 277] width 33 height 33
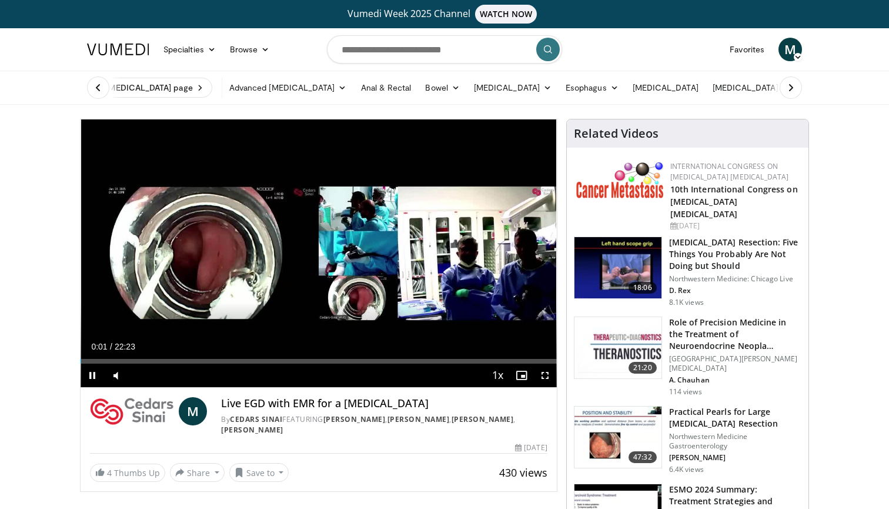
click at [351, 367] on div "Current Time 0:01 / Duration 22:23 Pause Skip Backward Skip Forward Mute 16% Lo…" at bounding box center [319, 375] width 476 height 24
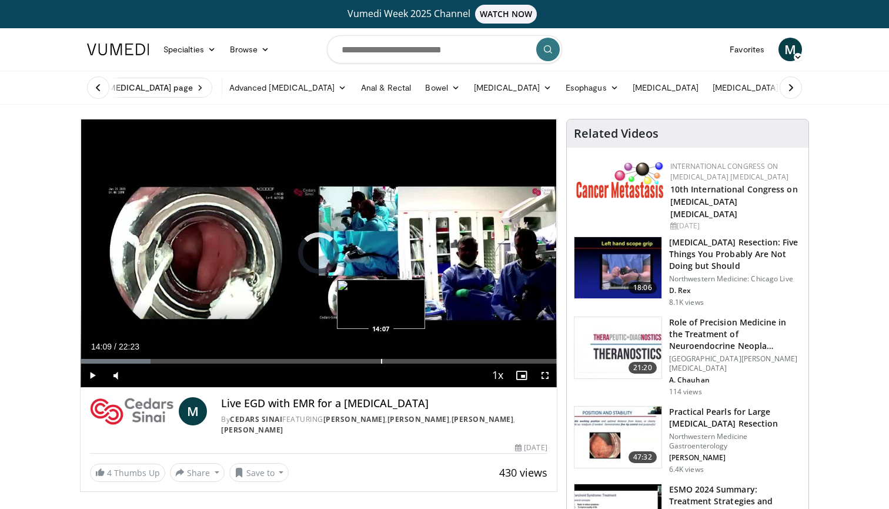
click at [382, 357] on div "Loaded : 14.75% 00:01 14:07" at bounding box center [319, 357] width 476 height 11
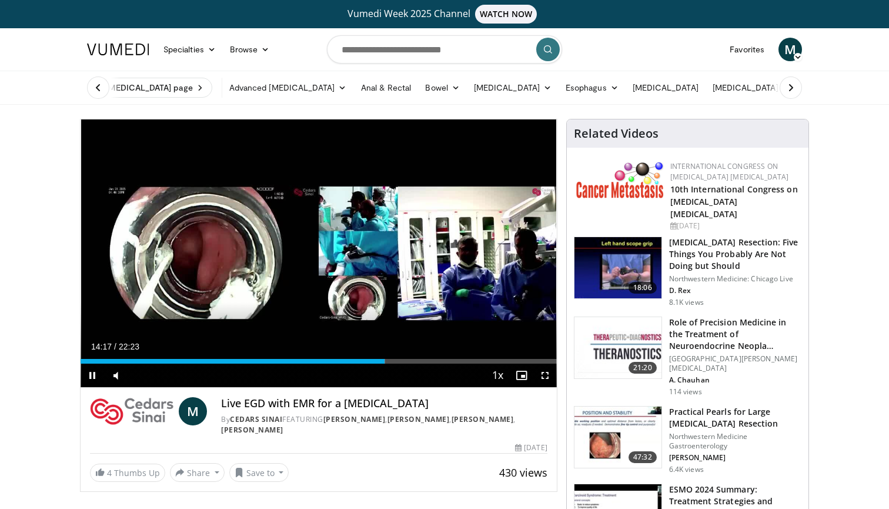
click at [546, 374] on span "Video Player" at bounding box center [545, 375] width 24 height 24
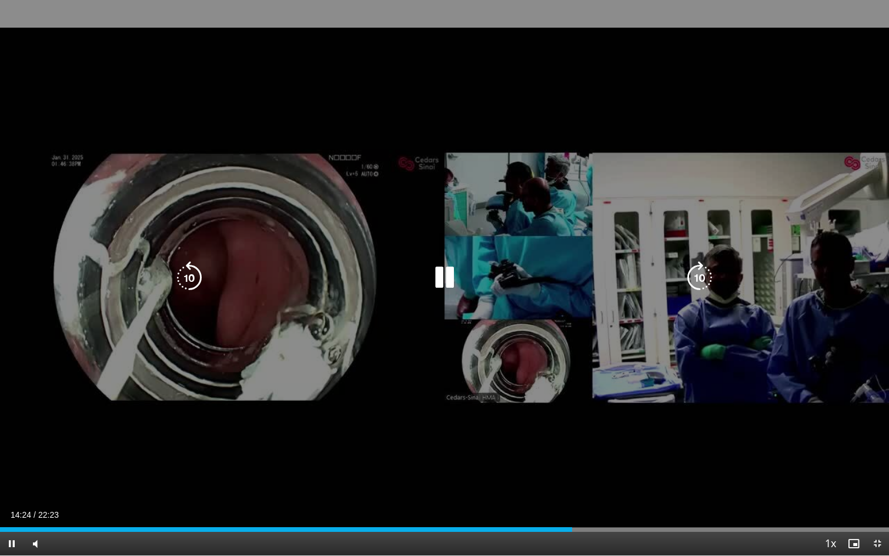
click at [698, 274] on icon "Video Player" at bounding box center [699, 277] width 33 height 33
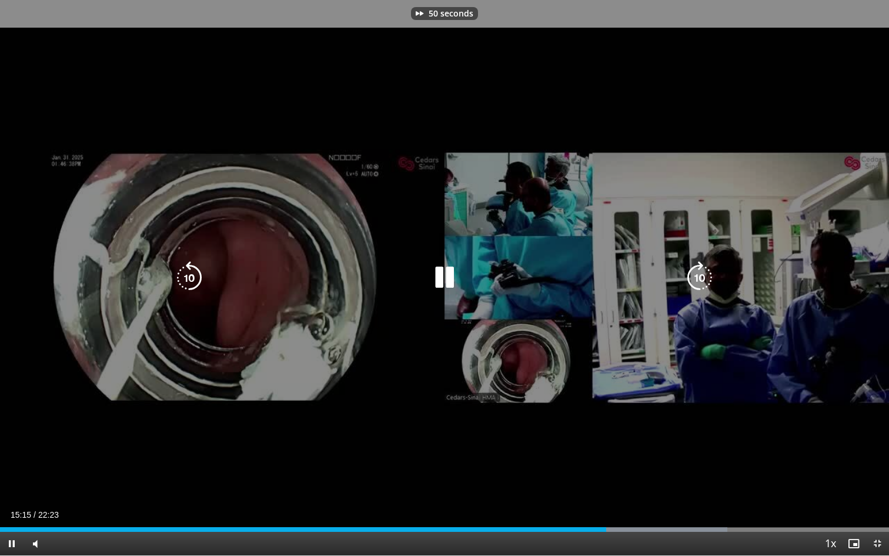
click at [698, 274] on icon "Video Player" at bounding box center [699, 277] width 33 height 33
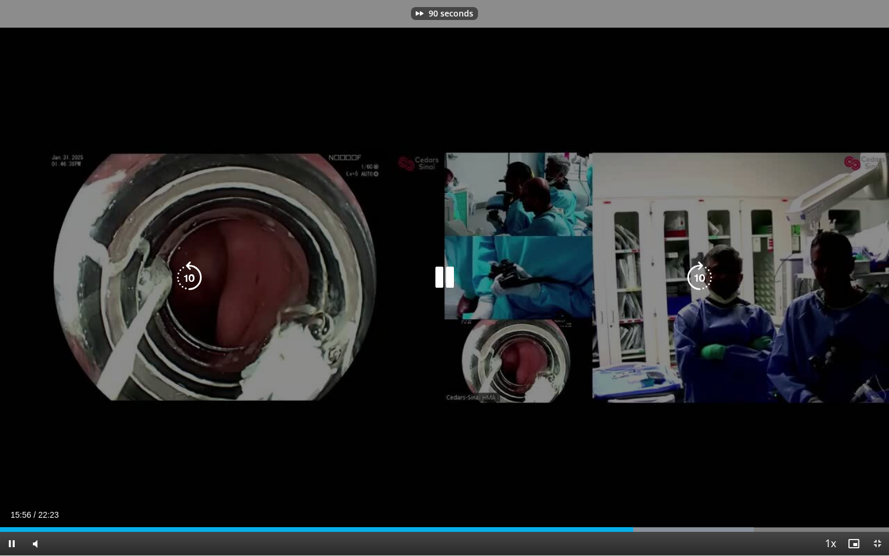
click at [698, 274] on icon "Video Player" at bounding box center [699, 277] width 33 height 33
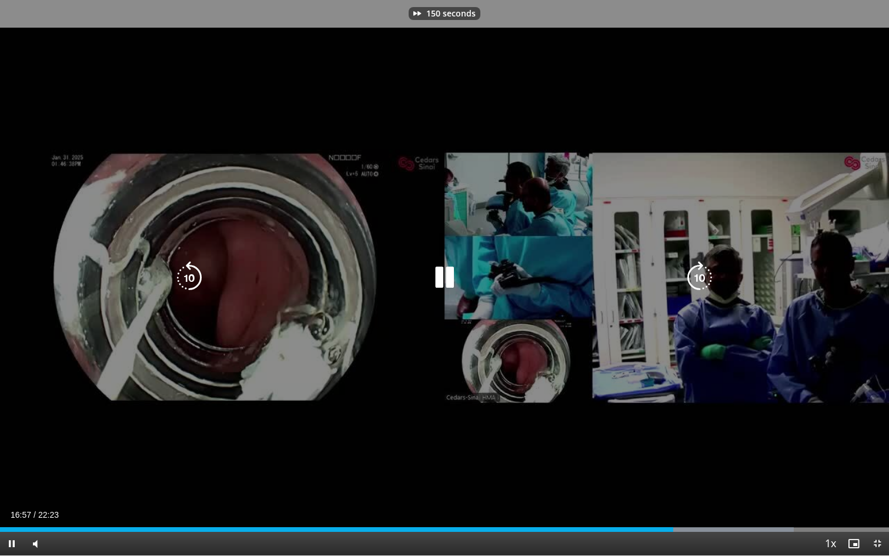
click at [698, 274] on icon "Video Player" at bounding box center [699, 277] width 33 height 33
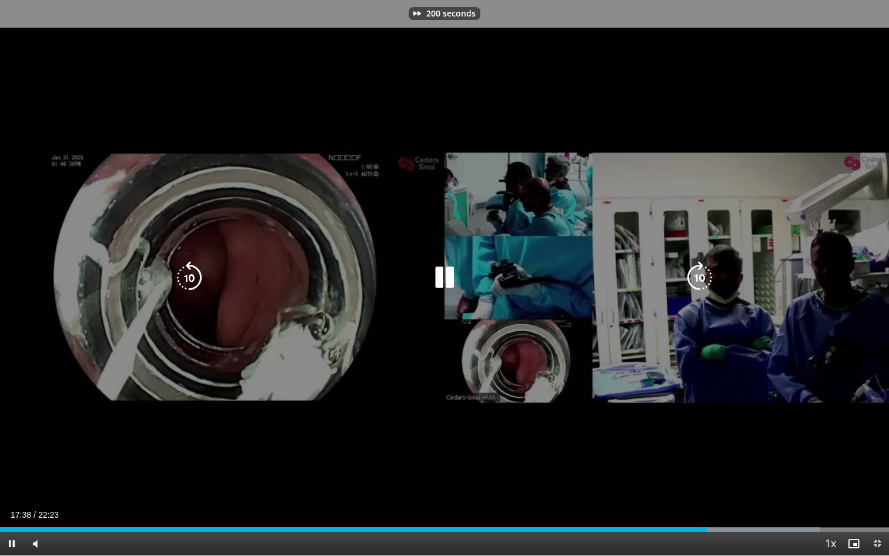
click at [698, 274] on icon "Video Player" at bounding box center [699, 277] width 33 height 33
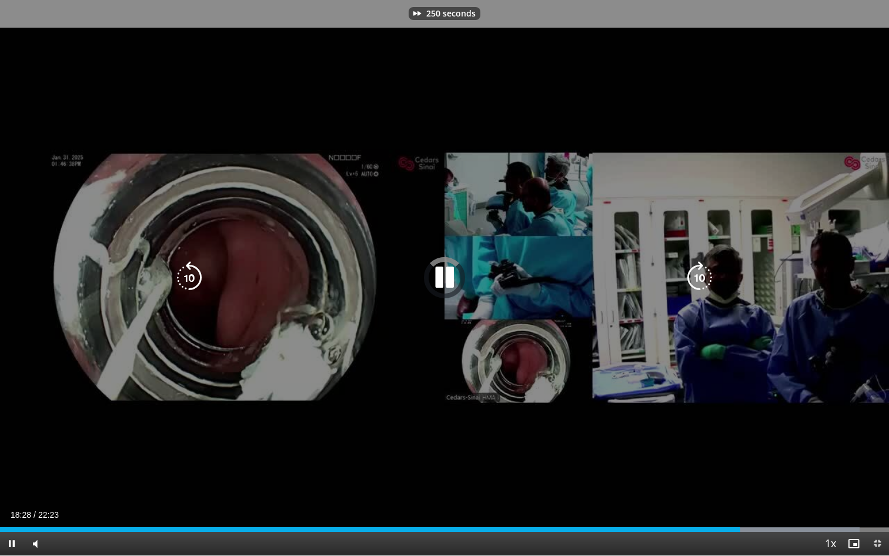
click at [698, 274] on icon "Video Player" at bounding box center [699, 277] width 33 height 33
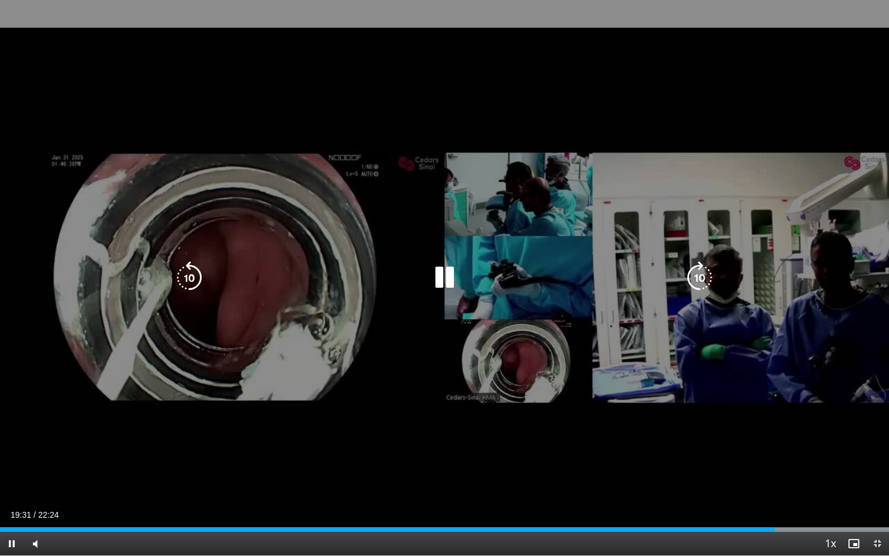
click at [187, 275] on icon "Video Player" at bounding box center [189, 277] width 33 height 33
click at [695, 280] on icon "Video Player" at bounding box center [699, 277] width 33 height 33
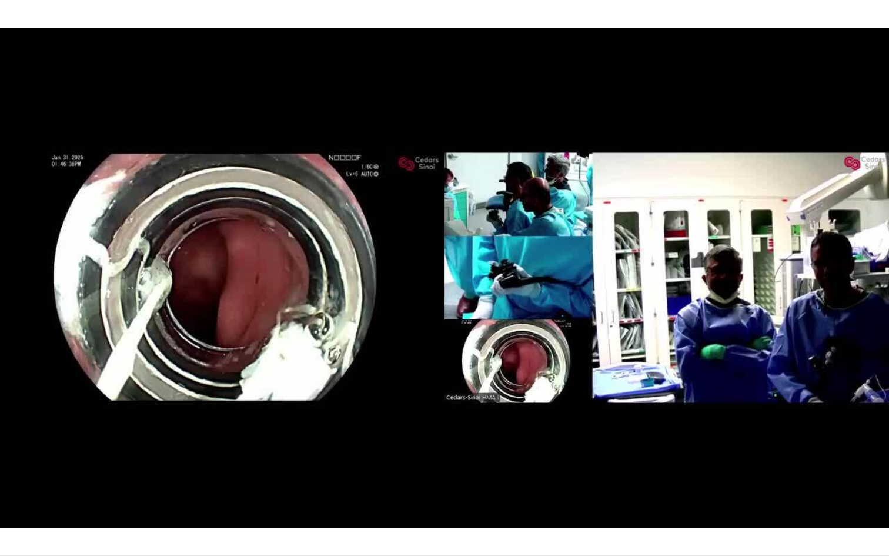
click at [695, 280] on div "10 seconds Tap to unmute" at bounding box center [444, 277] width 889 height 555
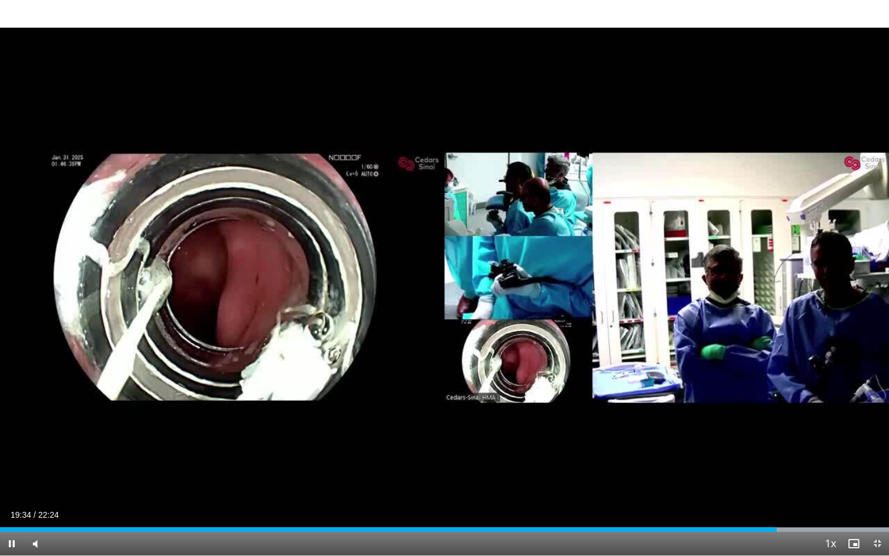
click at [695, 280] on div "10 seconds Tap to unmute" at bounding box center [444, 277] width 889 height 555
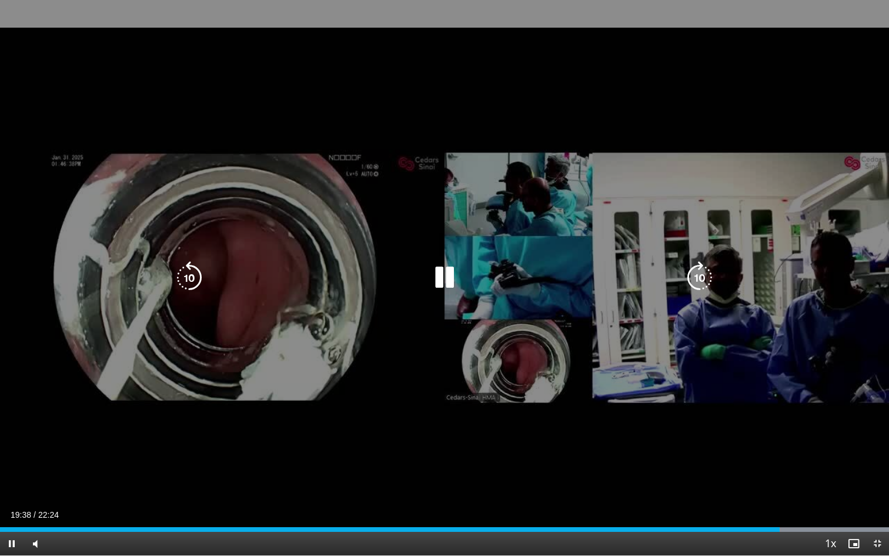
click at [698, 277] on icon "Video Player" at bounding box center [699, 277] width 33 height 33
click at [698, 278] on icon "Video Player" at bounding box center [699, 277] width 33 height 33
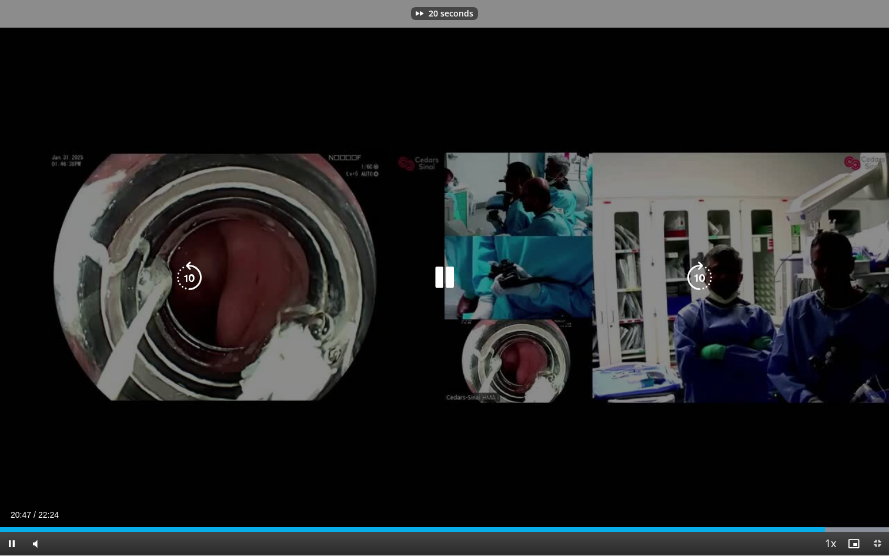
click at [698, 278] on icon "Video Player" at bounding box center [699, 277] width 33 height 33
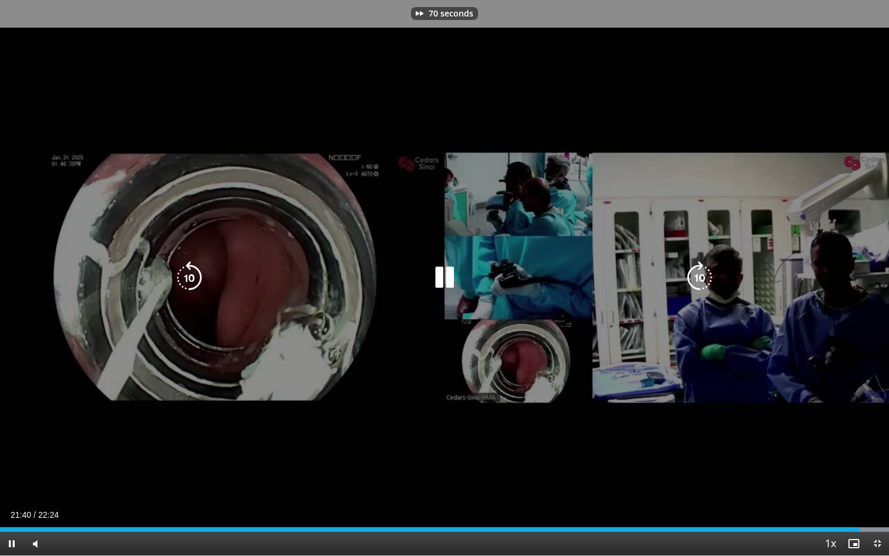
click at [698, 278] on icon "Video Player" at bounding box center [699, 277] width 33 height 33
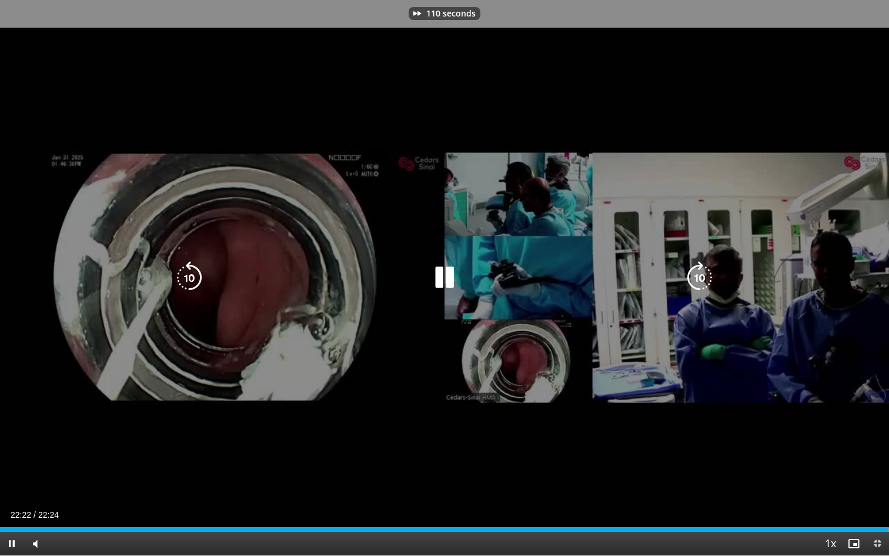
click at [698, 278] on icon "Video Player" at bounding box center [699, 277] width 33 height 33
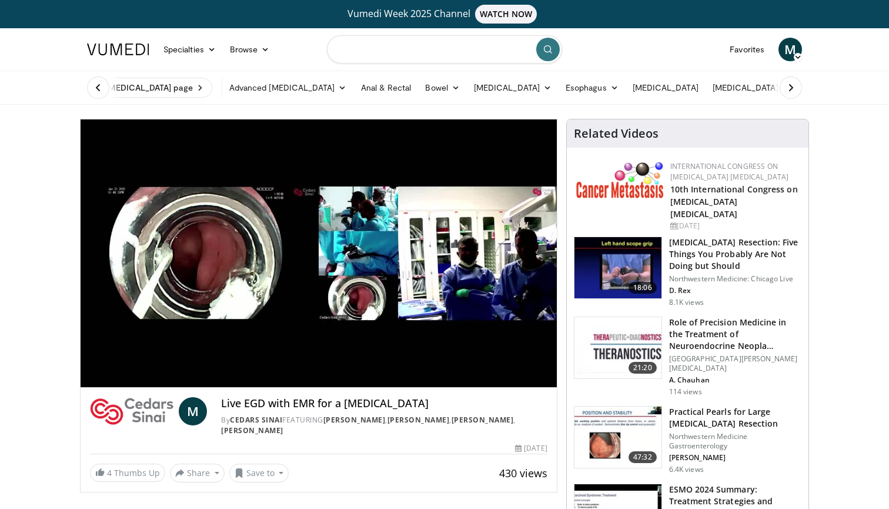
click at [401, 44] on input "Search topics, interventions" at bounding box center [444, 49] width 235 height 28
type input "**********"
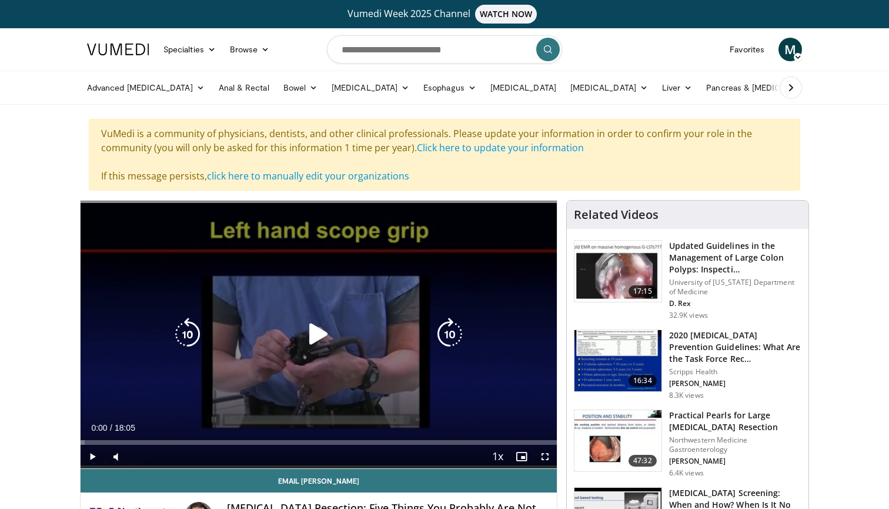
click at [285, 328] on div "Video Player" at bounding box center [319, 334] width 286 height 24
click at [309, 333] on icon "Video Player" at bounding box center [318, 333] width 33 height 33
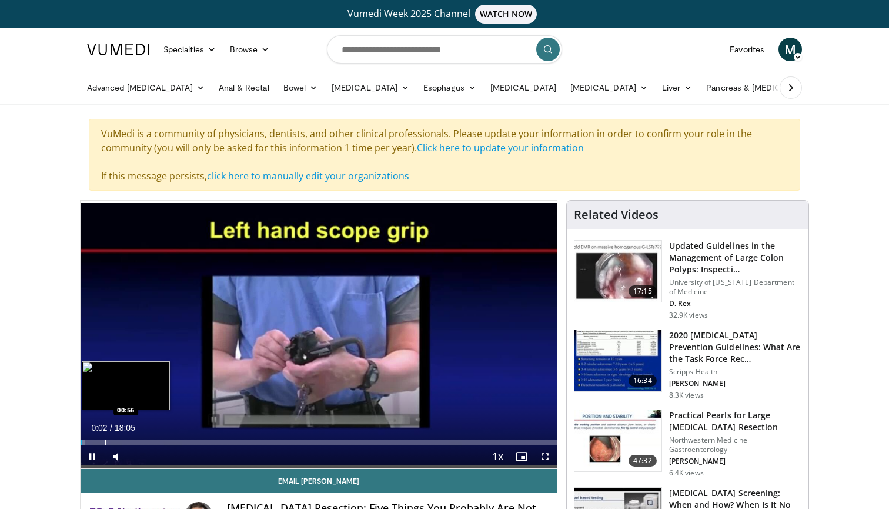
click at [105, 440] on div "Progress Bar" at bounding box center [105, 442] width 1 height 5
click at [107, 440] on div "Progress Bar" at bounding box center [106, 442] width 1 height 5
click at [141, 440] on div "Progress Bar" at bounding box center [141, 442] width 1 height 5
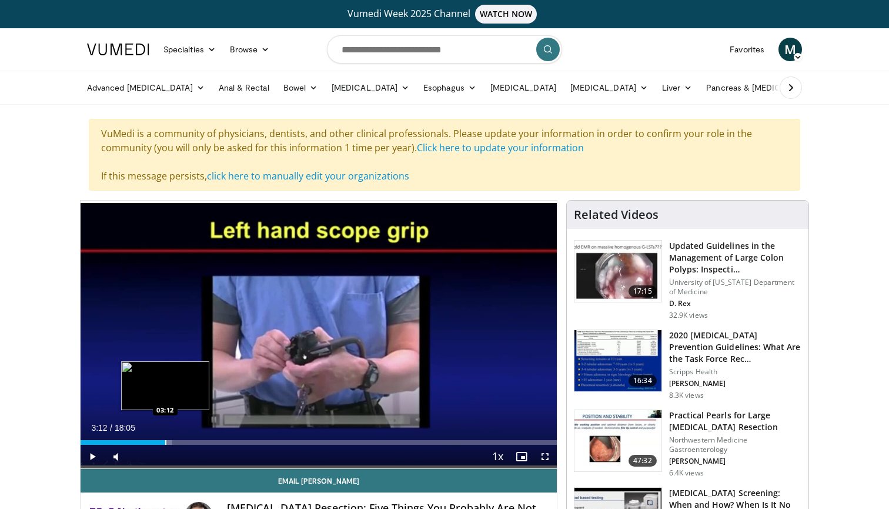
click at [165, 442] on div "Progress Bar" at bounding box center [165, 442] width 1 height 5
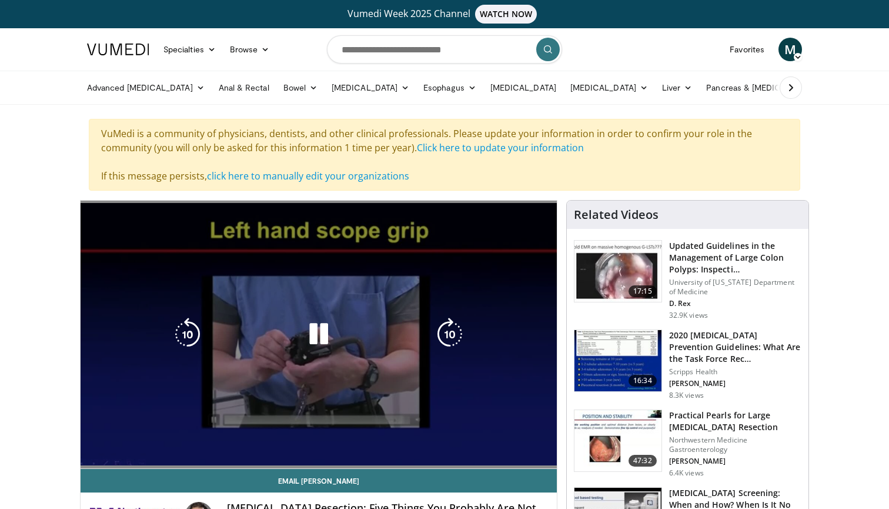
click at [341, 333] on div "10 seconds Tap to unmute" at bounding box center [319, 333] width 476 height 267
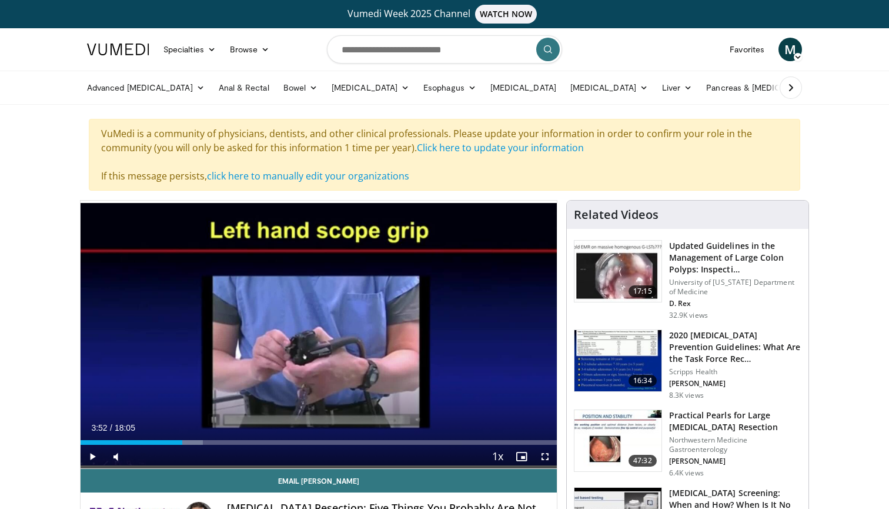
click at [341, 333] on div "10 seconds Tap to unmute" at bounding box center [319, 333] width 476 height 267
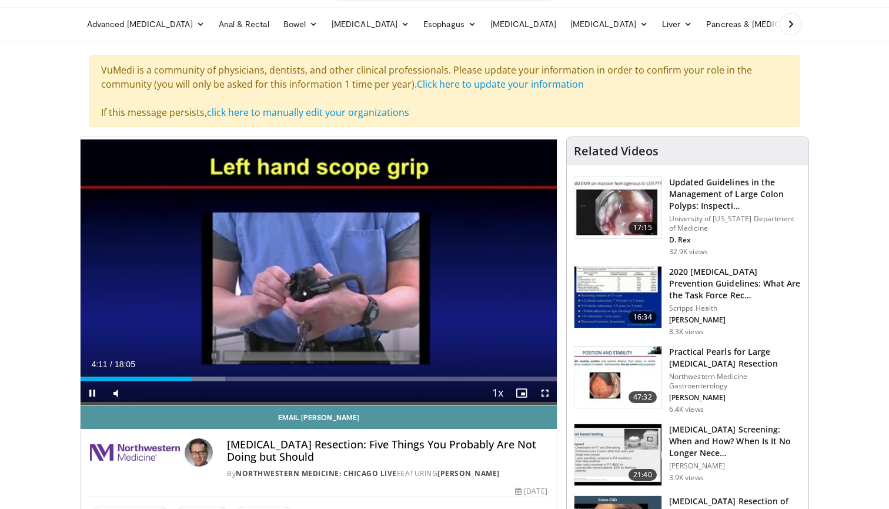
scroll to position [64, 0]
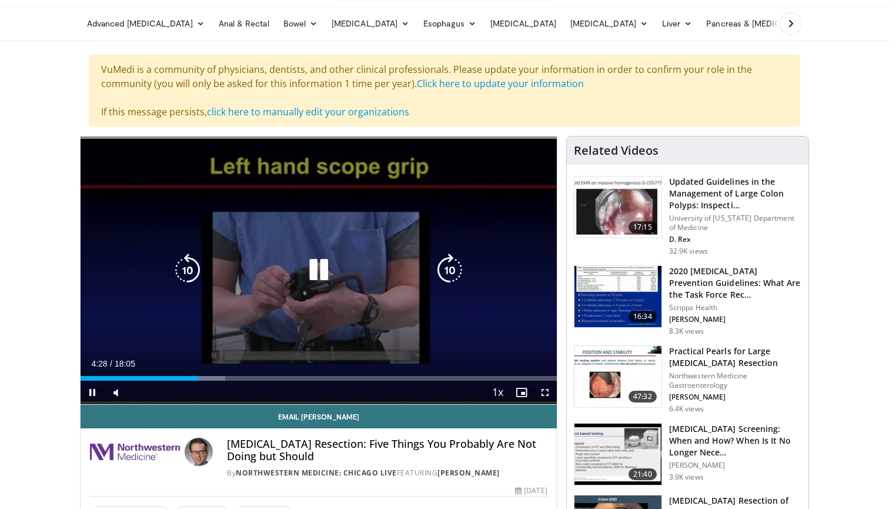
click at [447, 270] on icon "Video Player" at bounding box center [449, 269] width 33 height 33
click at [449, 272] on icon "Video Player" at bounding box center [449, 269] width 33 height 33
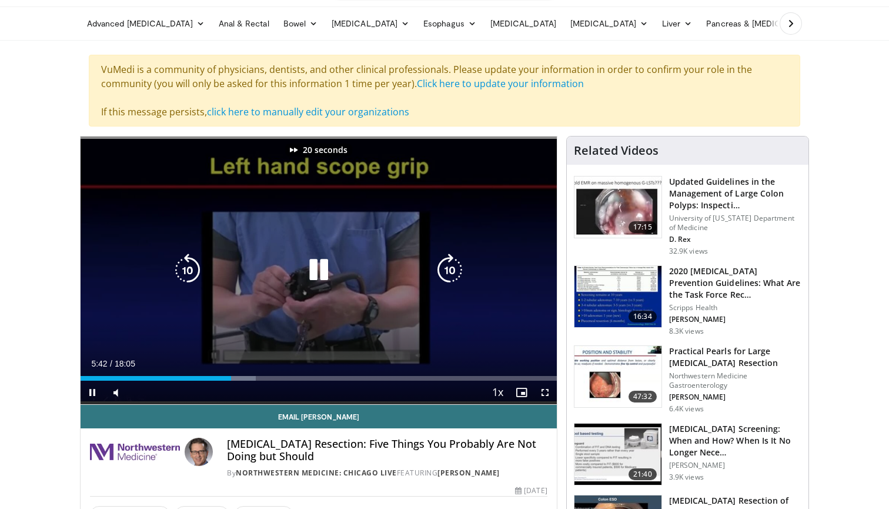
click at [449, 272] on icon "Video Player" at bounding box center [449, 269] width 33 height 33
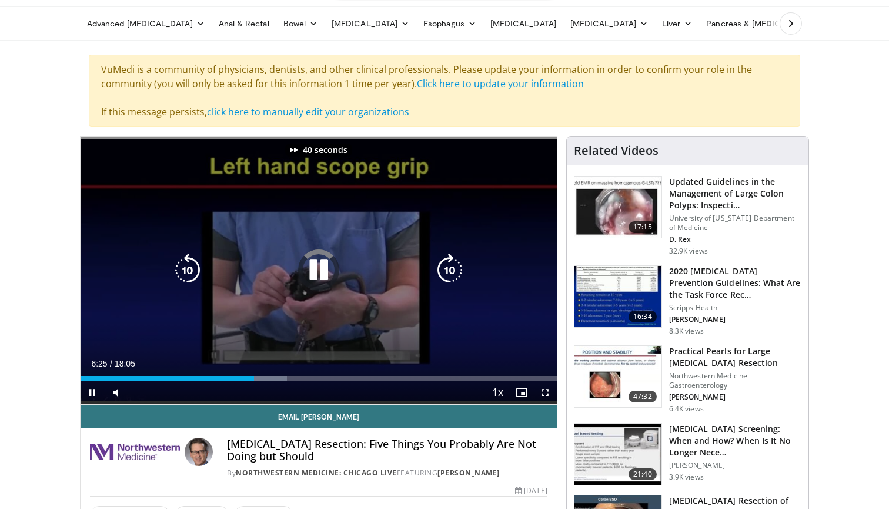
click at [449, 272] on icon "Video Player" at bounding box center [449, 269] width 33 height 33
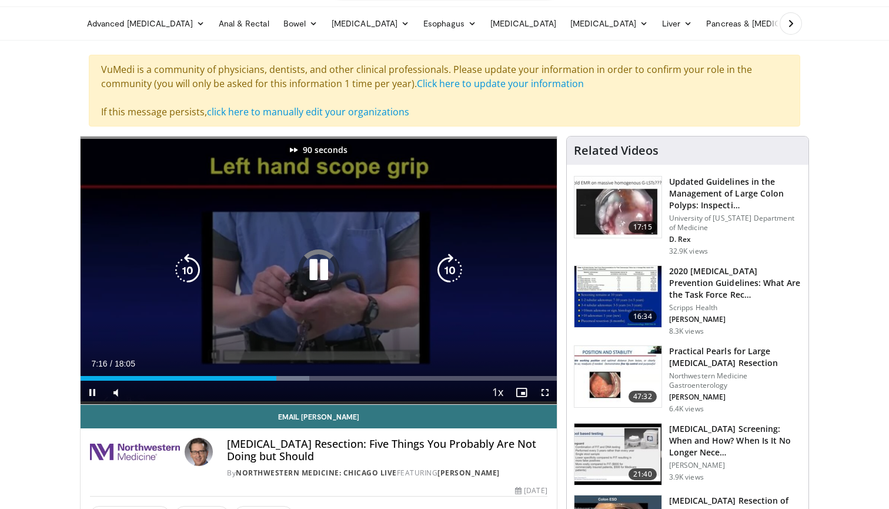
click at [449, 272] on icon "Video Player" at bounding box center [449, 269] width 33 height 33
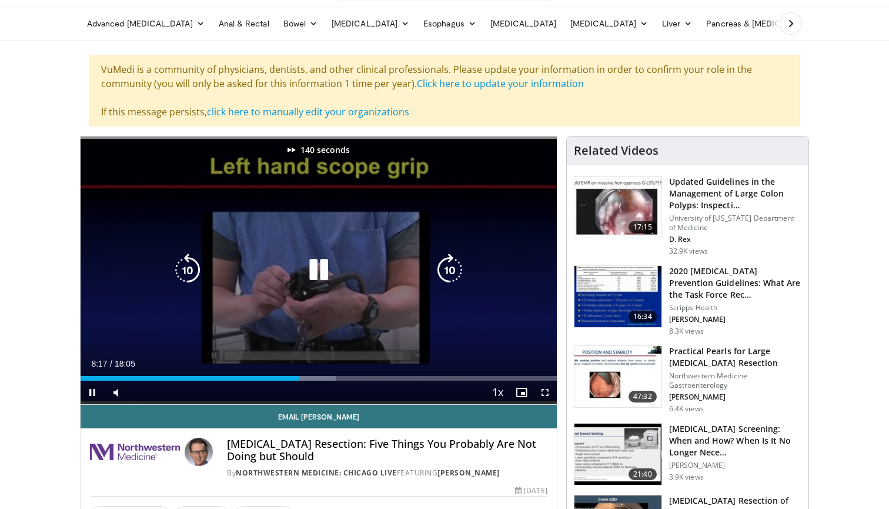
click at [449, 272] on icon "Video Player" at bounding box center [449, 269] width 33 height 33
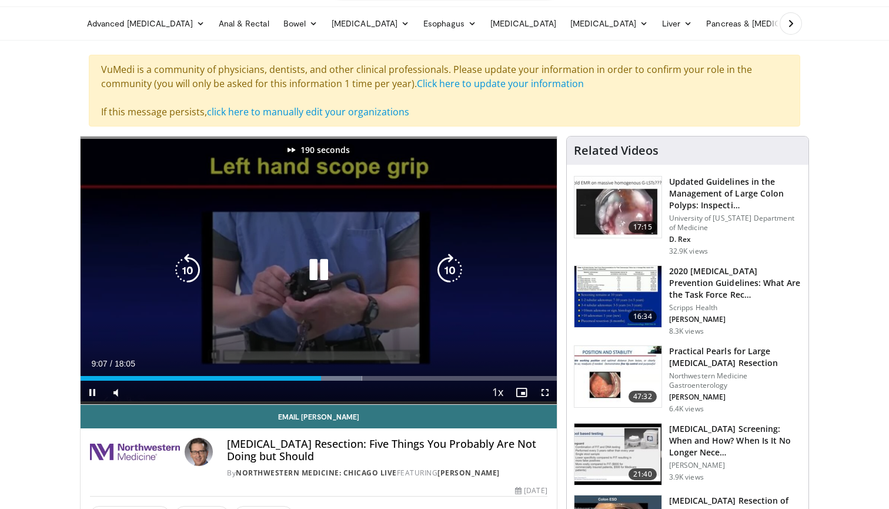
click at [449, 272] on icon "Video Player" at bounding box center [449, 269] width 33 height 33
click at [250, 330] on div "210 seconds Tap to unmute" at bounding box center [319, 269] width 476 height 267
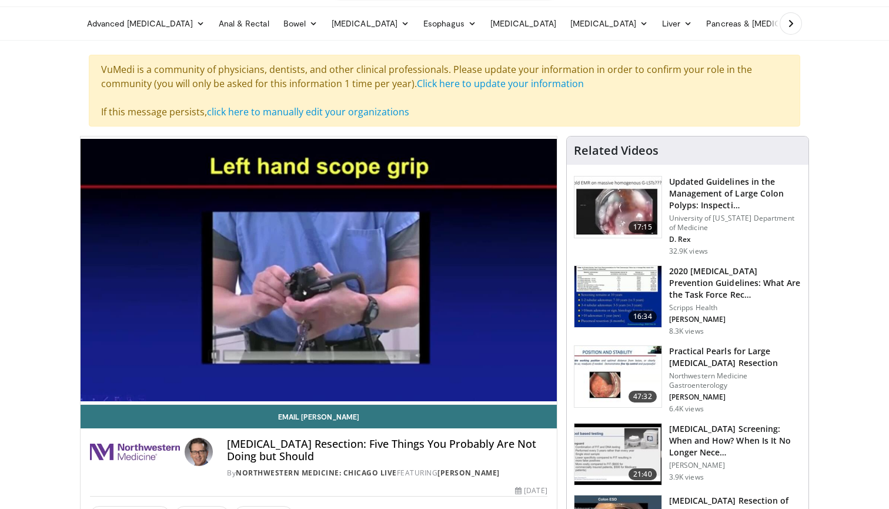
click at [262, 374] on video-js "**********" at bounding box center [319, 270] width 476 height 268
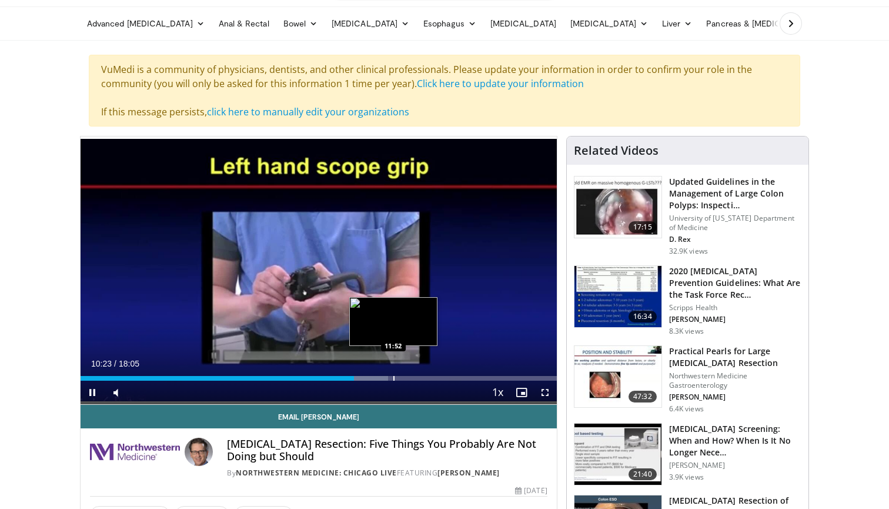
click at [393, 374] on div "Loaded : 64.65% 10:23 11:52" at bounding box center [319, 374] width 476 height 11
click at [400, 379] on div "Progress Bar" at bounding box center [400, 378] width 1 height 5
click at [403, 379] on div "Progress Bar" at bounding box center [403, 378] width 1 height 5
click at [399, 378] on div "Progress Bar" at bounding box center [399, 378] width 1 height 5
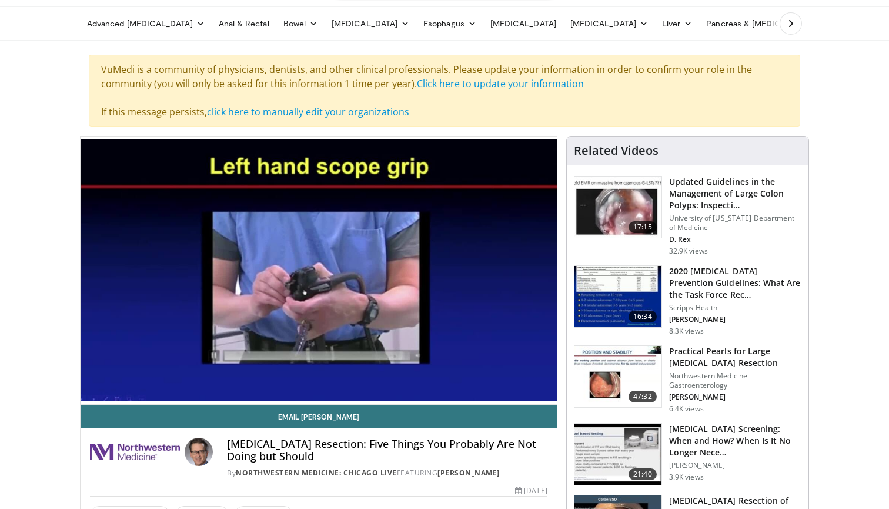
click at [393, 378] on video-js "**********" at bounding box center [319, 270] width 476 height 268
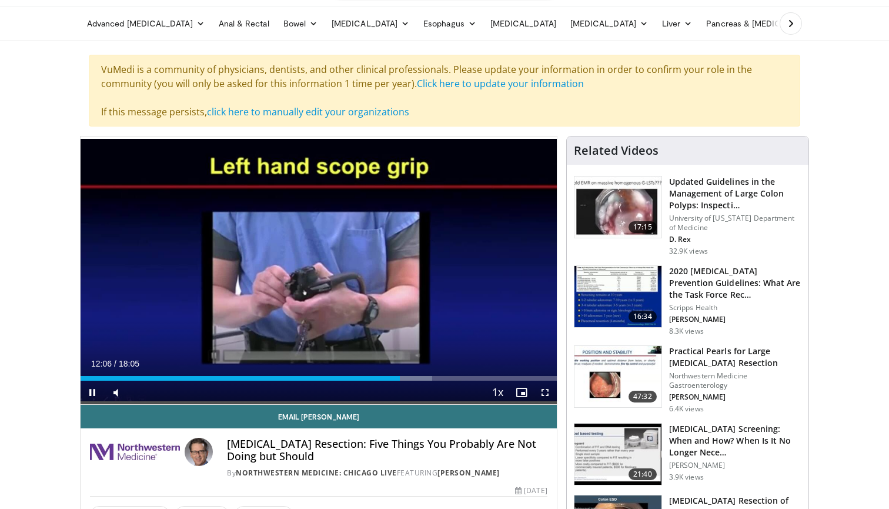
click at [394, 381] on div "Current Time 12:06 / Duration 18:05 Pause Skip Backward Skip Forward Mute 0% Lo…" at bounding box center [319, 392] width 476 height 24
click at [433, 376] on div "Progress Bar" at bounding box center [433, 378] width 1 height 5
click at [444, 376] on div "Progress Bar" at bounding box center [444, 378] width 1 height 5
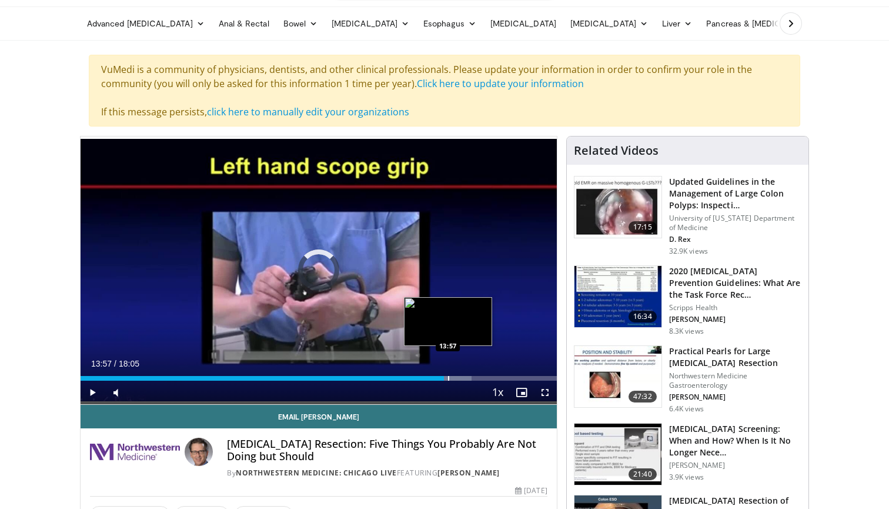
click at [448, 376] on div "Progress Bar" at bounding box center [448, 378] width 1 height 5
click at [452, 376] on div "Progress Bar" at bounding box center [451, 378] width 1 height 5
click at [455, 376] on div "Progress Bar" at bounding box center [454, 378] width 1 height 5
click at [461, 377] on div "Progress Bar" at bounding box center [461, 378] width 1 height 5
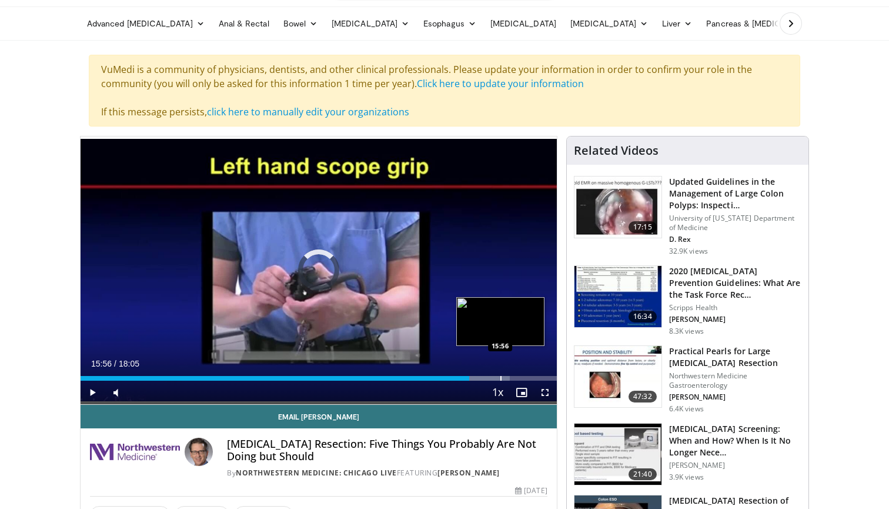
click at [500, 370] on div "Loaded : 90.15% 14:46 15:56" at bounding box center [319, 374] width 476 height 11
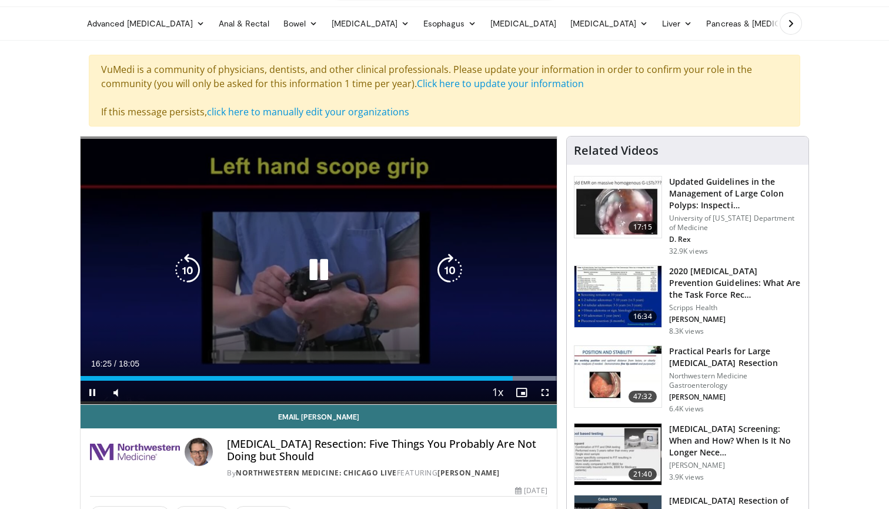
click at [420, 153] on div "210 seconds Tap to unmute" at bounding box center [319, 269] width 476 height 267
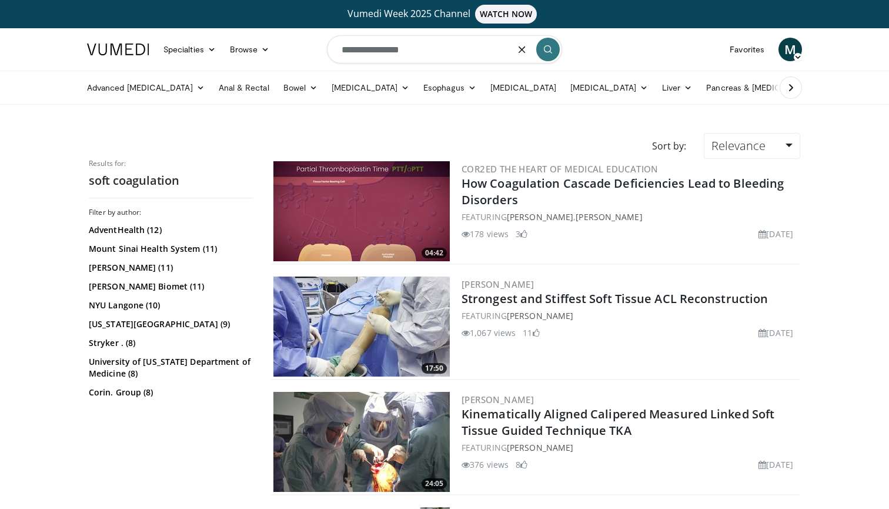
click at [431, 60] on input "**********" at bounding box center [444, 49] width 235 height 28
type input "**********"
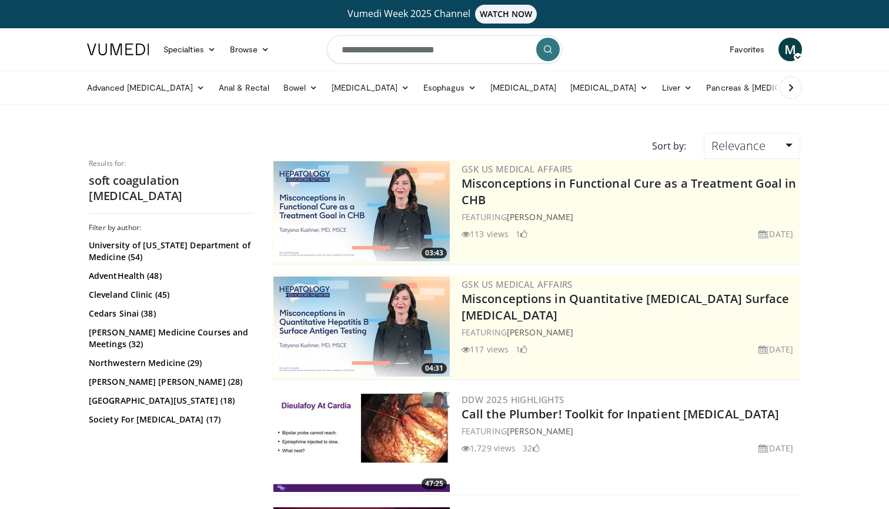
click at [459, 52] on input "**********" at bounding box center [444, 49] width 235 height 28
type input "**********"
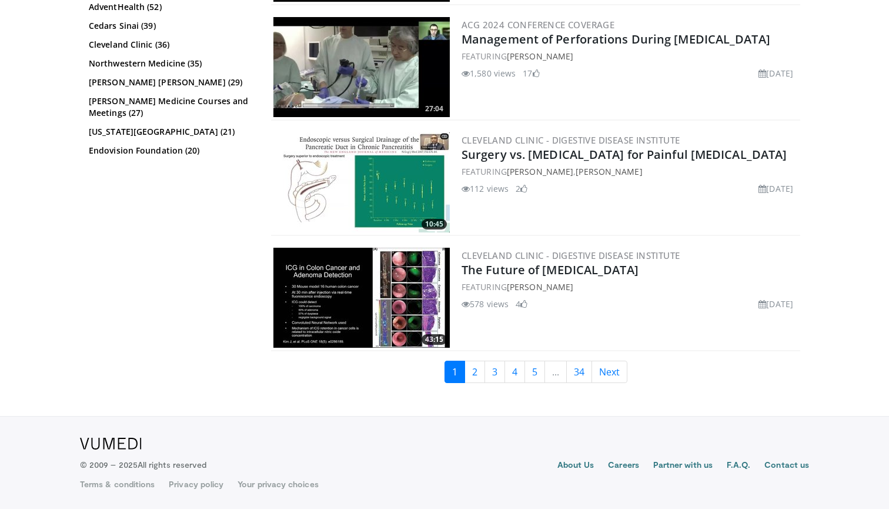
scroll to position [2909, 0]
click at [474, 375] on link "2" at bounding box center [474, 371] width 21 height 22
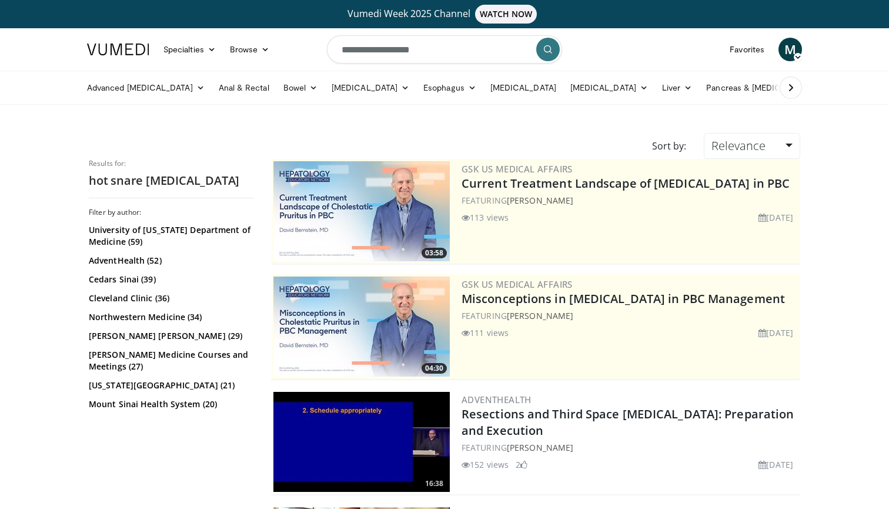
click at [420, 51] on input "**********" at bounding box center [444, 49] width 235 height 28
type input "**********"
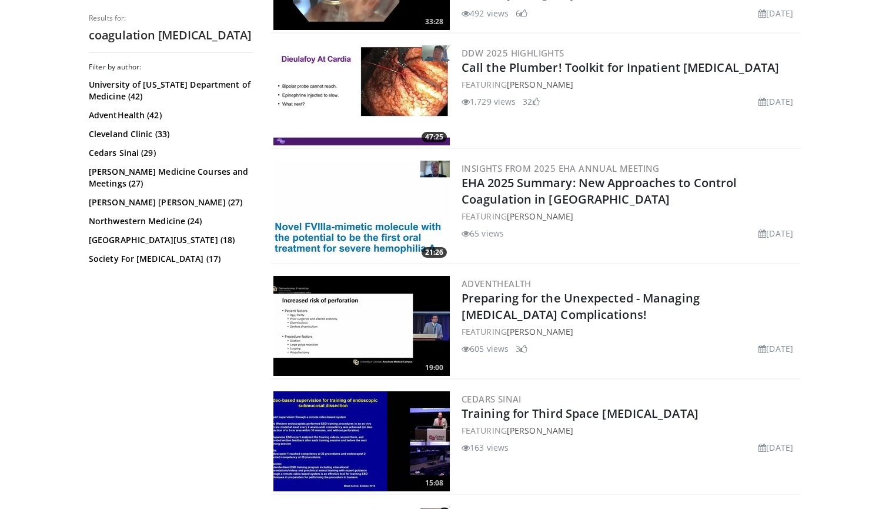
scroll to position [592, 0]
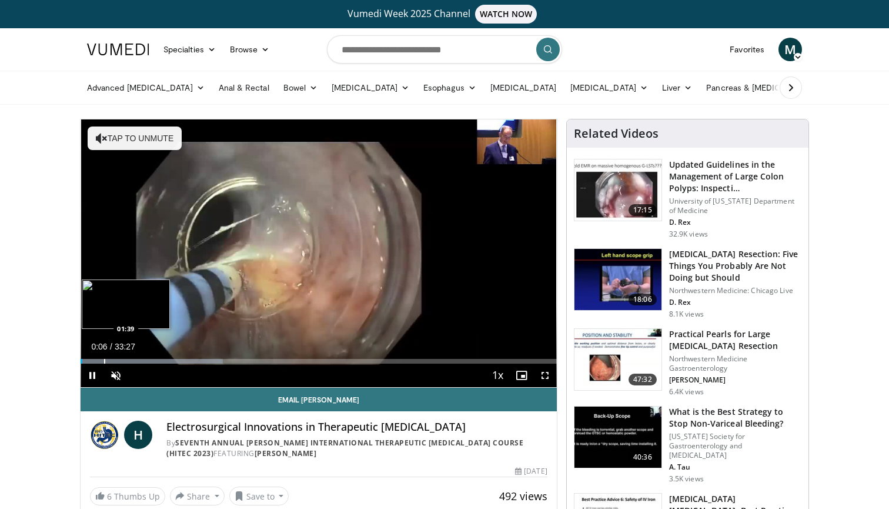
click at [104, 359] on div "Progress Bar" at bounding box center [104, 361] width 1 height 5
click at [128, 359] on div "Progress Bar" at bounding box center [128, 361] width 1 height 5
click at [147, 357] on div "Loaded : 34.87% 03:21 04:30" at bounding box center [319, 357] width 476 height 11
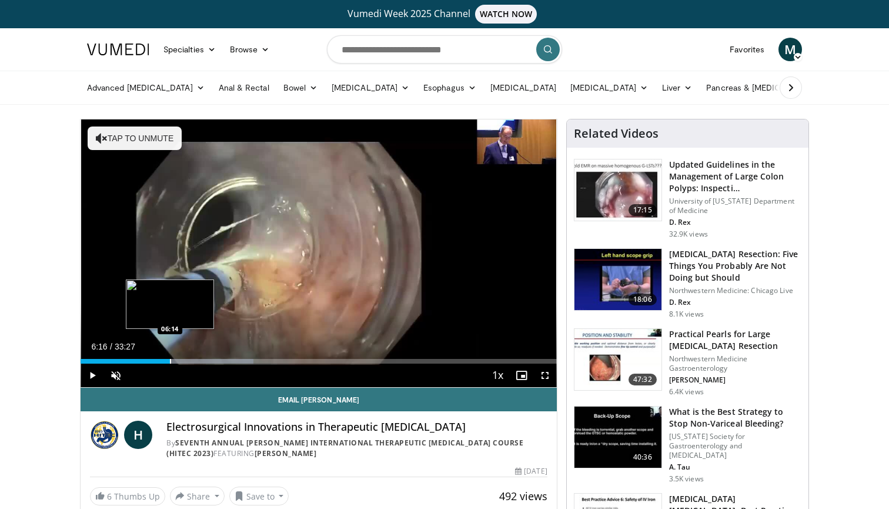
click at [170, 356] on div "Loaded : 36.37% 06:16 06:14" at bounding box center [319, 357] width 476 height 11
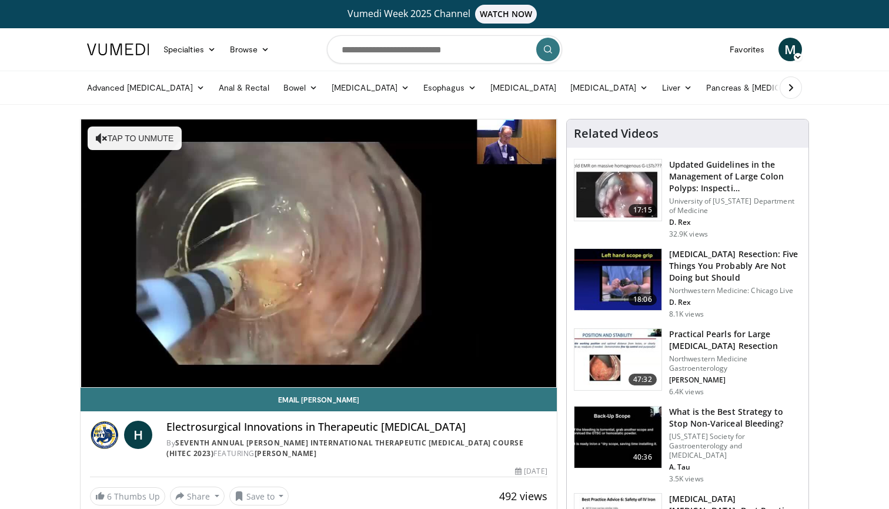
click at [192, 376] on div "Loaded : 37.86% 06:17 06:14" at bounding box center [319, 381] width 476 height 11
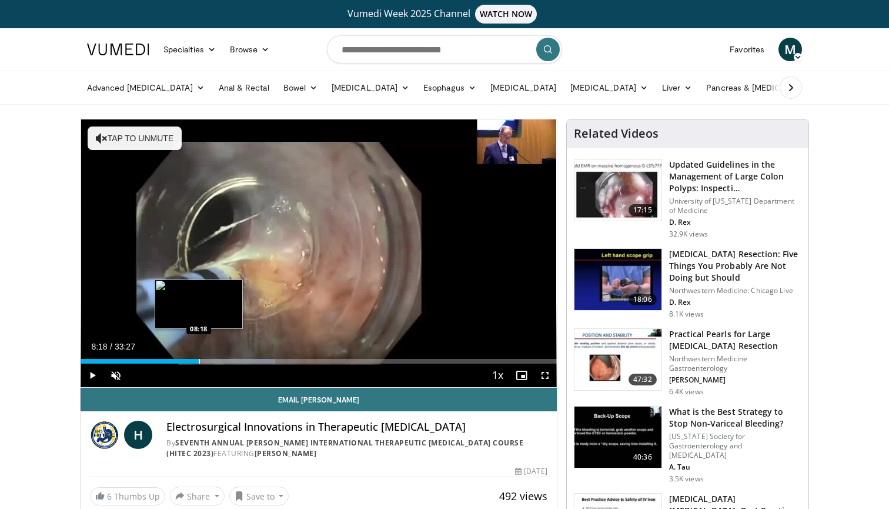
click at [199, 359] on div "Loaded : 40.85% 08:18 08:18" at bounding box center [319, 361] width 476 height 5
click at [209, 359] on div "Loaded : 45.84% 09:00 09:00" at bounding box center [319, 361] width 476 height 5
click at [220, 360] on div "Loaded : 47.33% 09:44 09:47" at bounding box center [319, 361] width 476 height 5
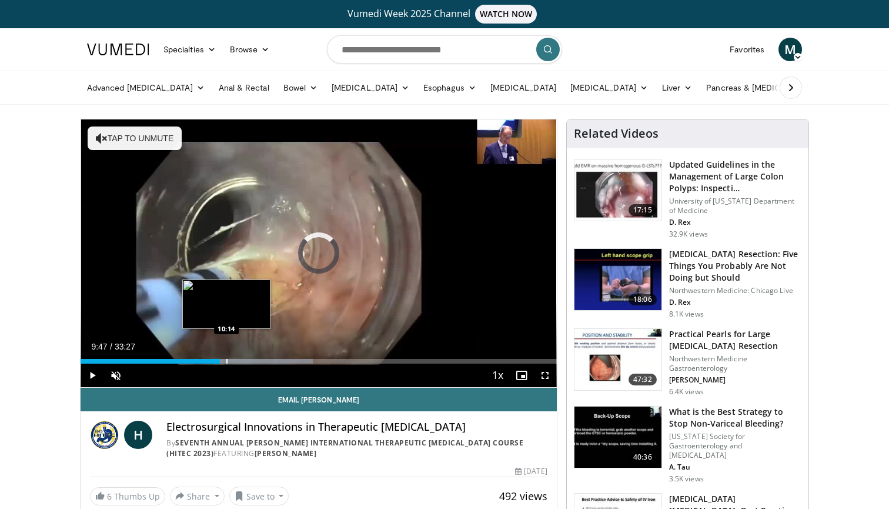
click at [226, 361] on div "Progress Bar" at bounding box center [226, 361] width 1 height 5
click at [230, 361] on div "Progress Bar" at bounding box center [230, 361] width 1 height 5
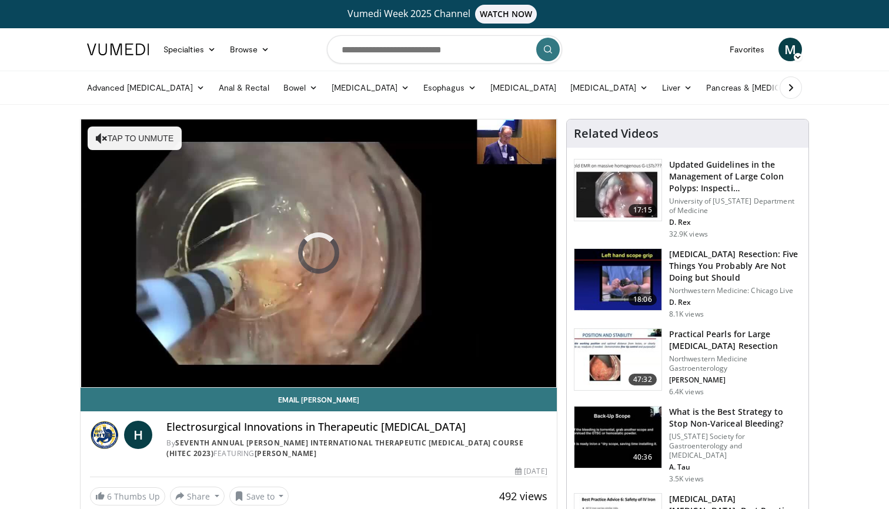
click at [230, 382] on div "Progress Bar" at bounding box center [229, 384] width 1 height 5
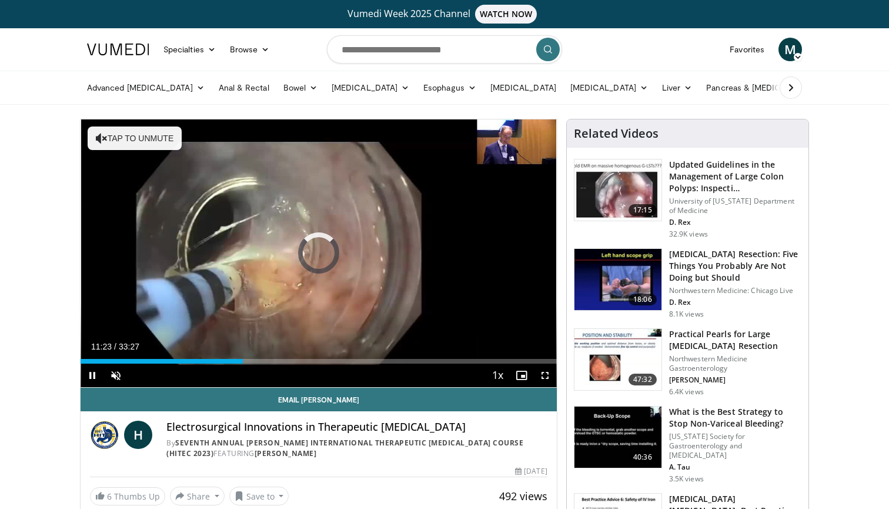
click at [258, 365] on div "Current Time 11:23 / Duration 33:27 Pause Skip Backward Skip Forward Unmute Loa…" at bounding box center [319, 375] width 476 height 24
click at [259, 356] on div "Loaded : 34.08% 11:23 12:33" at bounding box center [319, 357] width 476 height 11
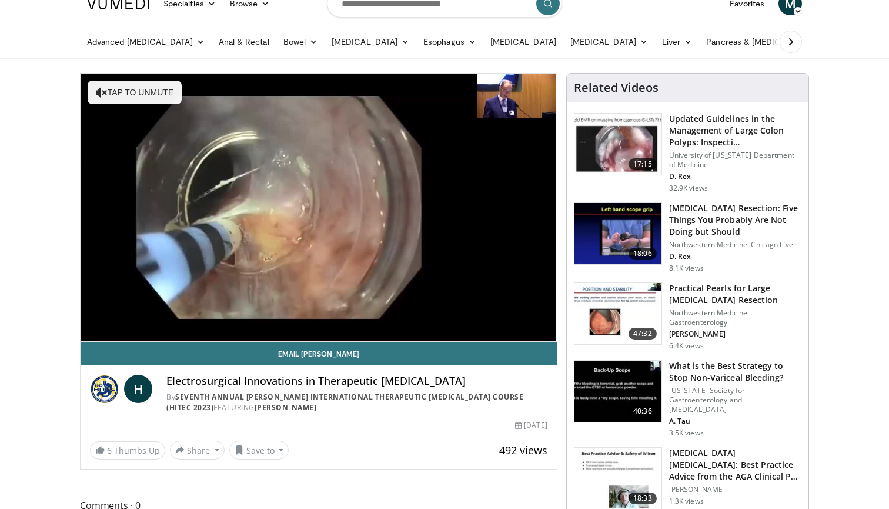
scroll to position [55, 0]
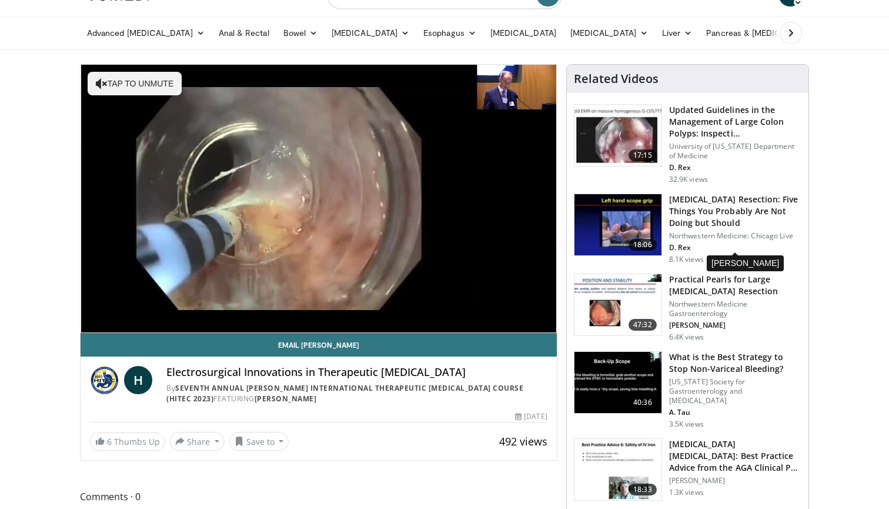
click at [687, 249] on p "D. Rex" at bounding box center [735, 247] width 132 height 9
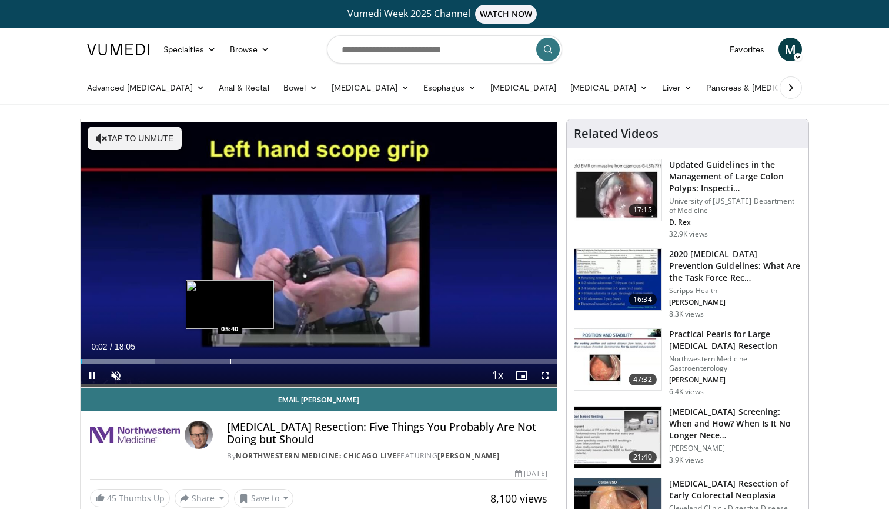
click at [230, 360] on div "Progress Bar" at bounding box center [230, 361] width 1 height 5
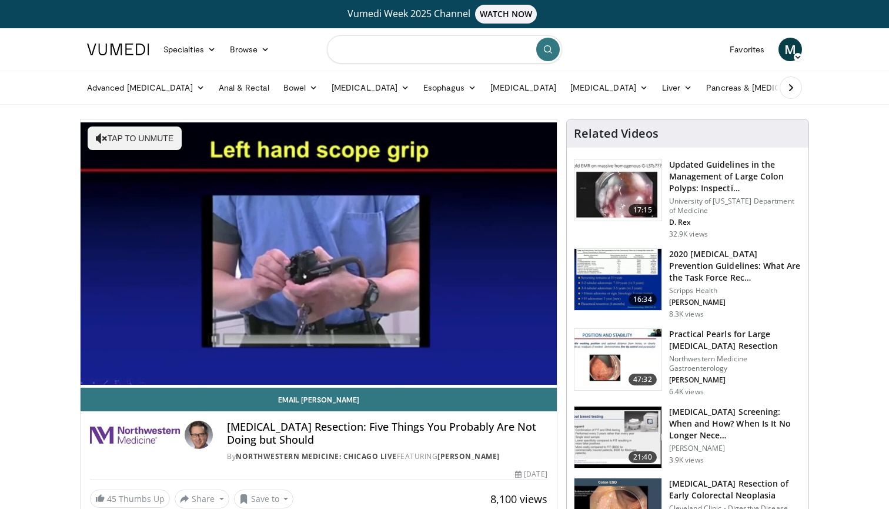
click at [474, 52] on input "Search topics, interventions" at bounding box center [444, 49] width 235 height 28
type input "**********"
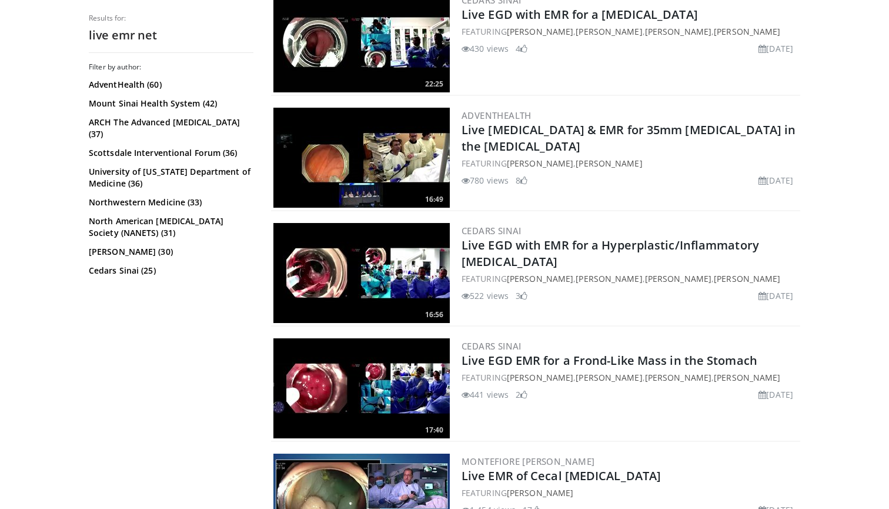
scroll to position [285, 0]
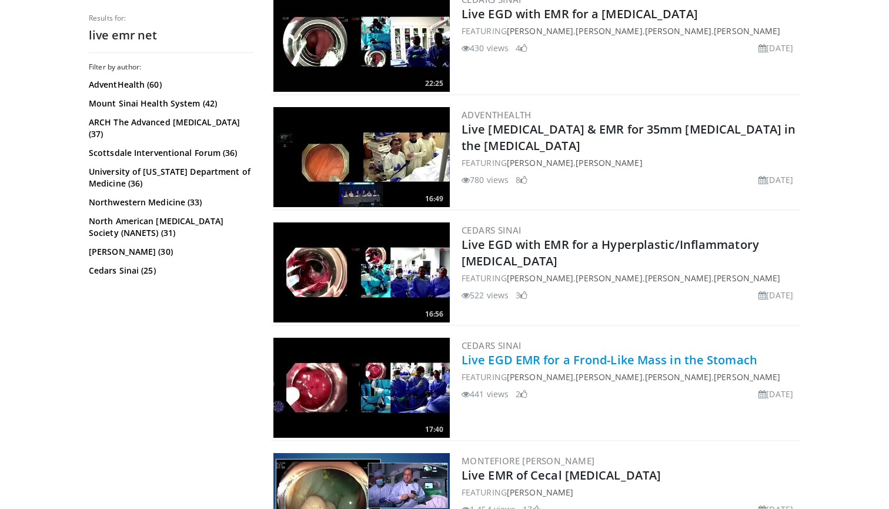
click at [486, 359] on link "Live EGD EMR for a Frond-Like Mass in the Stomach" at bounding box center [609, 360] width 296 height 16
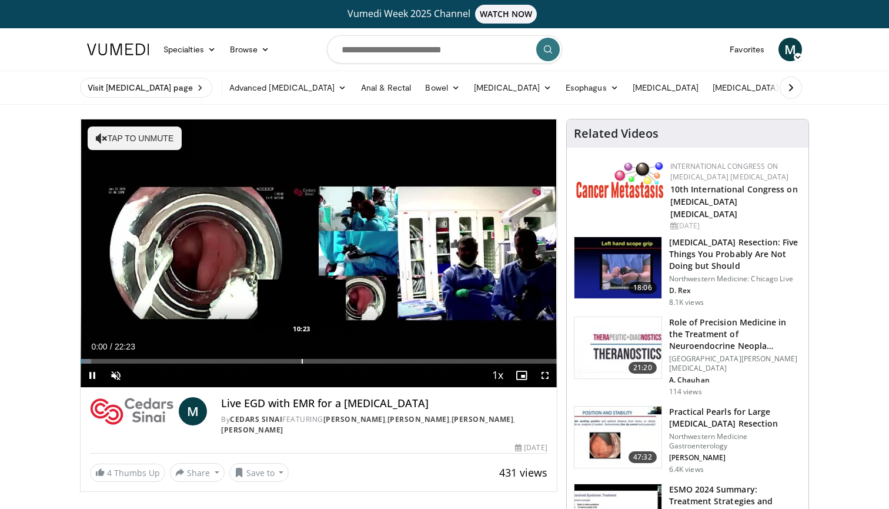
click at [303, 359] on div "Progress Bar" at bounding box center [302, 361] width 1 height 5
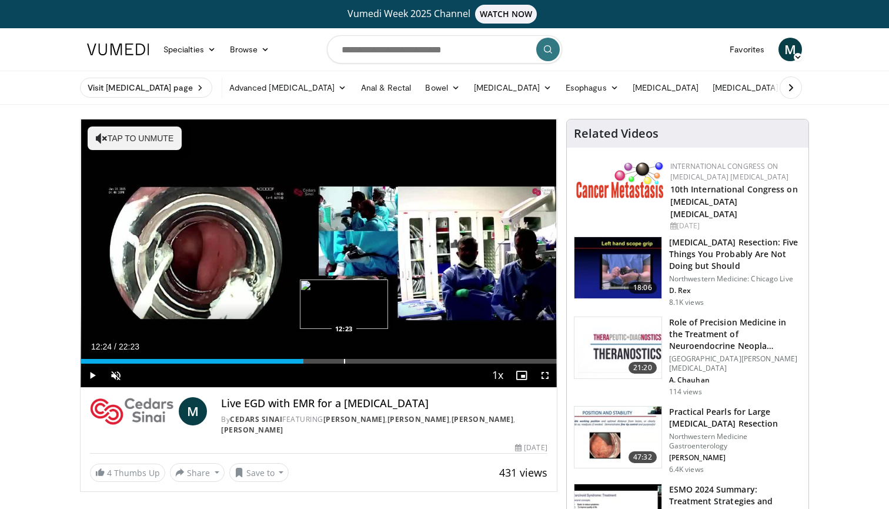
click at [345, 362] on div "Progress Bar" at bounding box center [344, 361] width 1 height 5
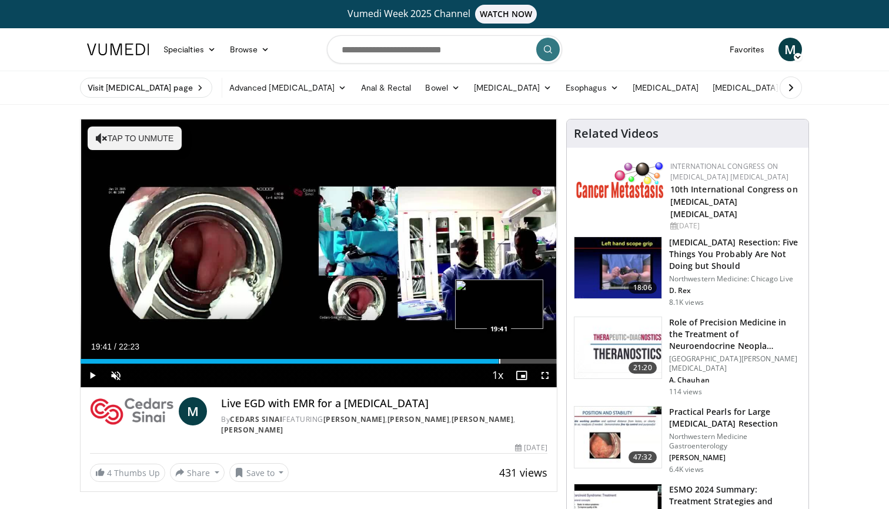
drag, startPoint x: 369, startPoint y: 359, endPoint x: 499, endPoint y: 353, distance: 130.6
click at [499, 353] on div "Loaded : 0.00% 19:41 19:41" at bounding box center [319, 357] width 476 height 11
drag, startPoint x: 504, startPoint y: 361, endPoint x: 523, endPoint y: 363, distance: 19.5
click at [523, 363] on div "Current Time 20:47 / Duration 22:24 Play Skip Backward Skip Forward Unmute Load…" at bounding box center [319, 375] width 476 height 24
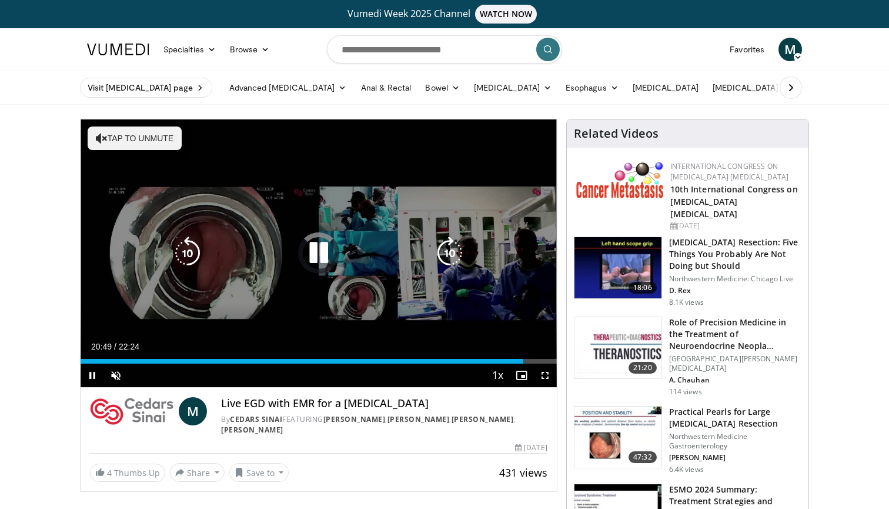
click at [414, 262] on div "Video Player" at bounding box center [319, 253] width 286 height 24
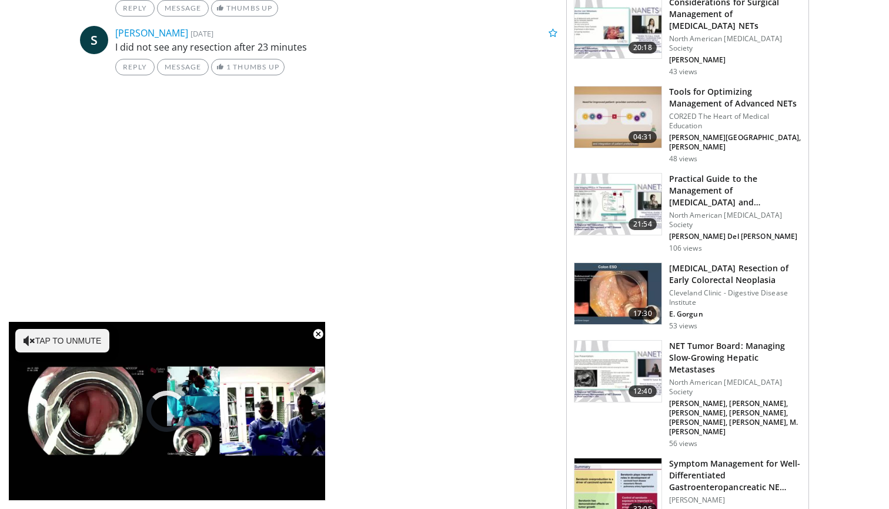
scroll to position [665, 0]
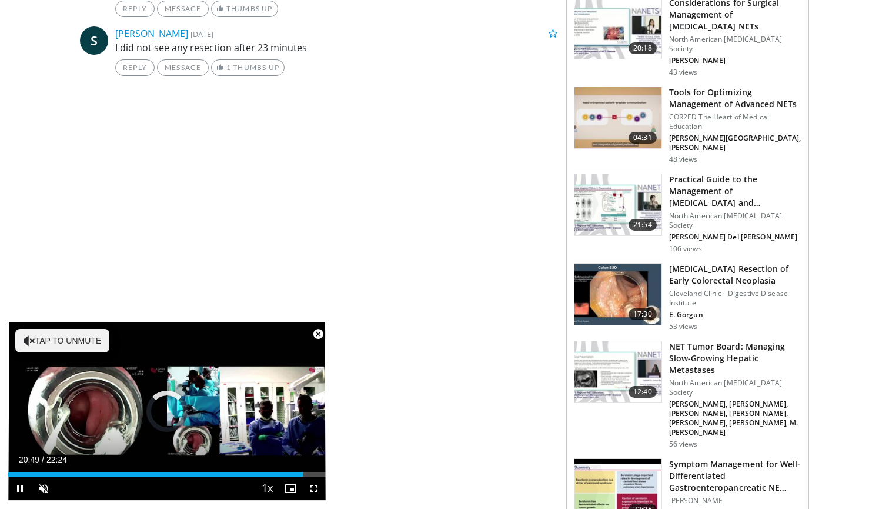
click at [320, 334] on span "Video Player" at bounding box center [318, 334] width 24 height 24
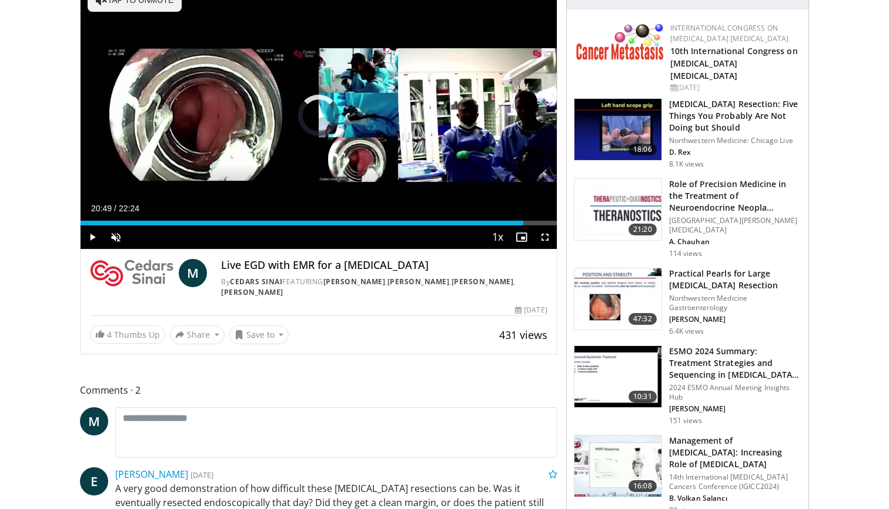
scroll to position [141, 0]
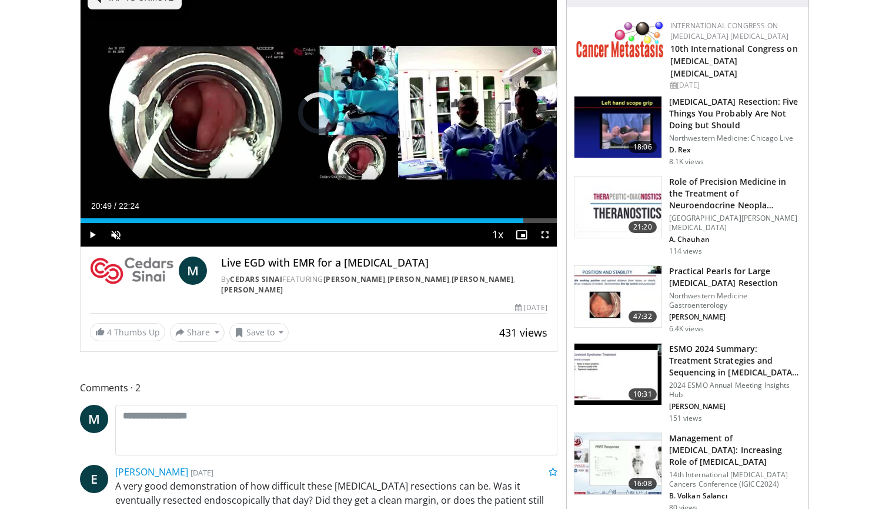
click at [133, 270] on img at bounding box center [132, 270] width 84 height 28
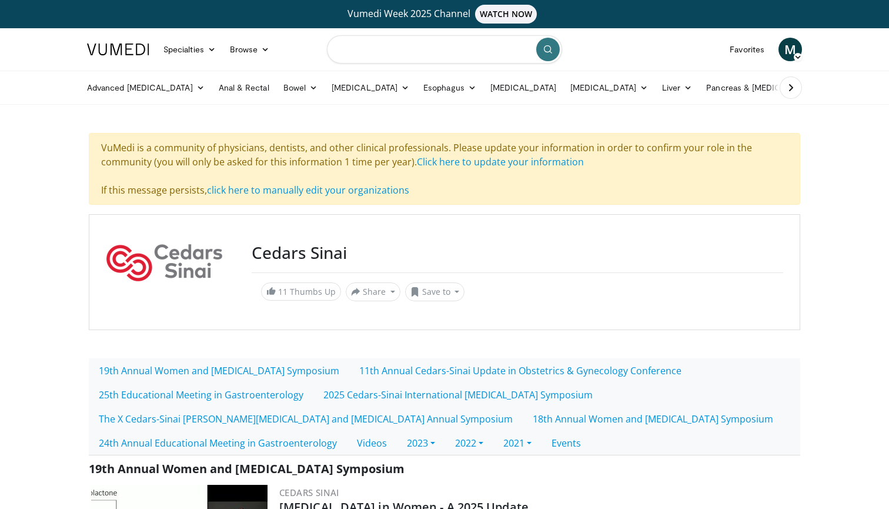
click at [402, 50] on input "Search topics, interventions" at bounding box center [444, 49] width 235 height 28
type input "**********"
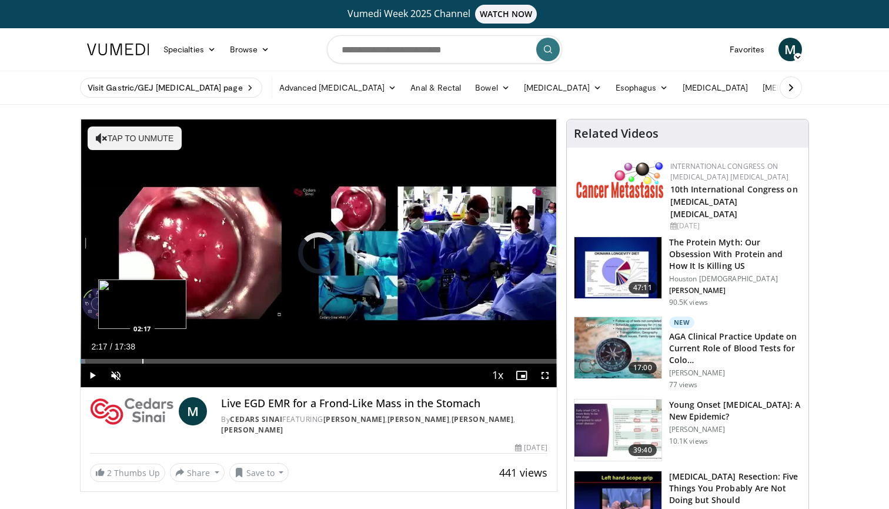
click at [142, 356] on div "Loaded : 0.94% 00:01 02:17" at bounding box center [319, 357] width 476 height 11
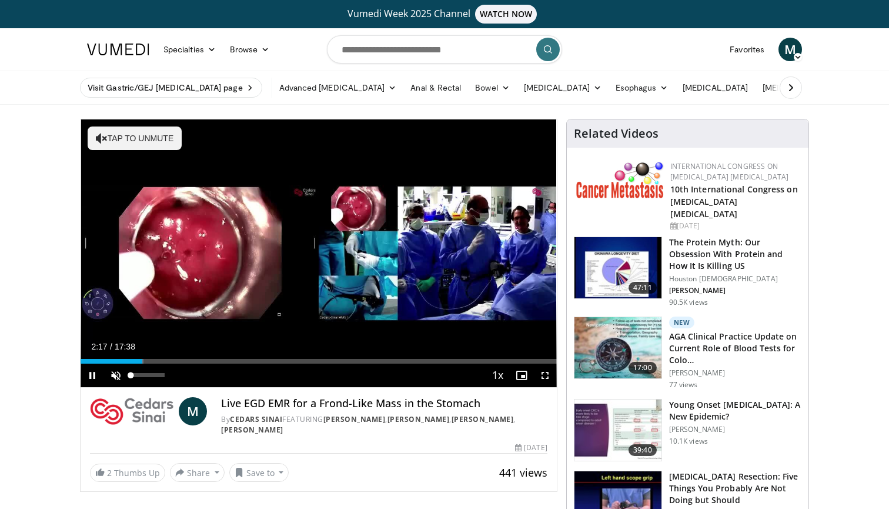
click at [116, 373] on span "Video Player" at bounding box center [116, 375] width 24 height 24
click at [135, 376] on div "12%" at bounding box center [147, 375] width 41 height 24
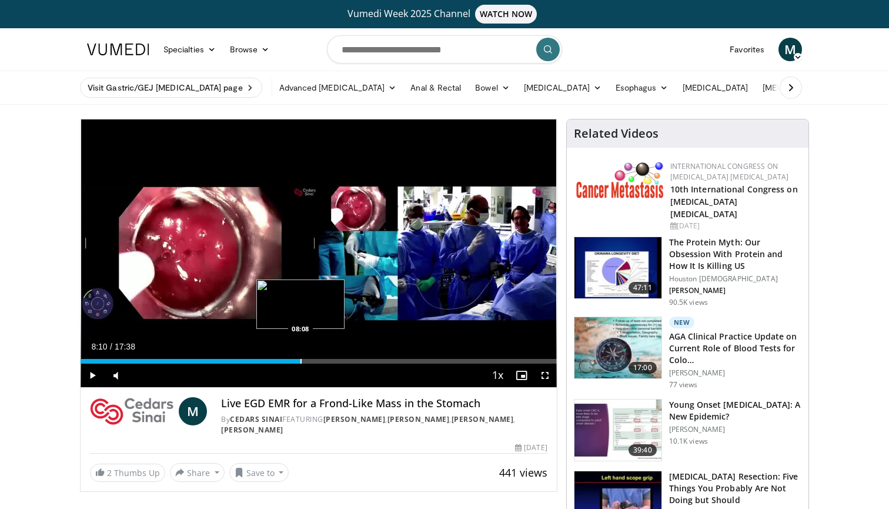
drag, startPoint x: 163, startPoint y: 360, endPoint x: 301, endPoint y: 356, distance: 138.2
click at [301, 356] on div "Loaded : 41.54% 08:08 08:08" at bounding box center [319, 357] width 476 height 11
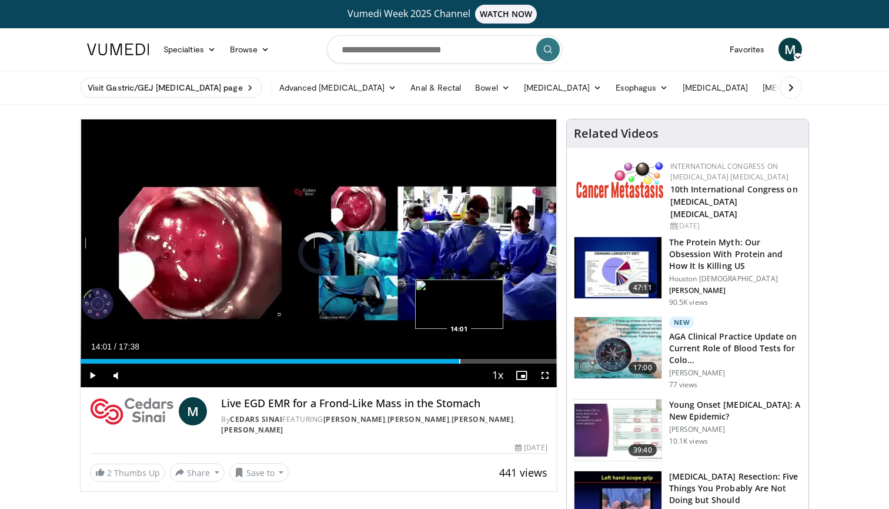
drag, startPoint x: 312, startPoint y: 358, endPoint x: 459, endPoint y: 353, distance: 147.0
click at [459, 353] on div "Loaded : 0.00% 14:01 14:01" at bounding box center [319, 357] width 476 height 11
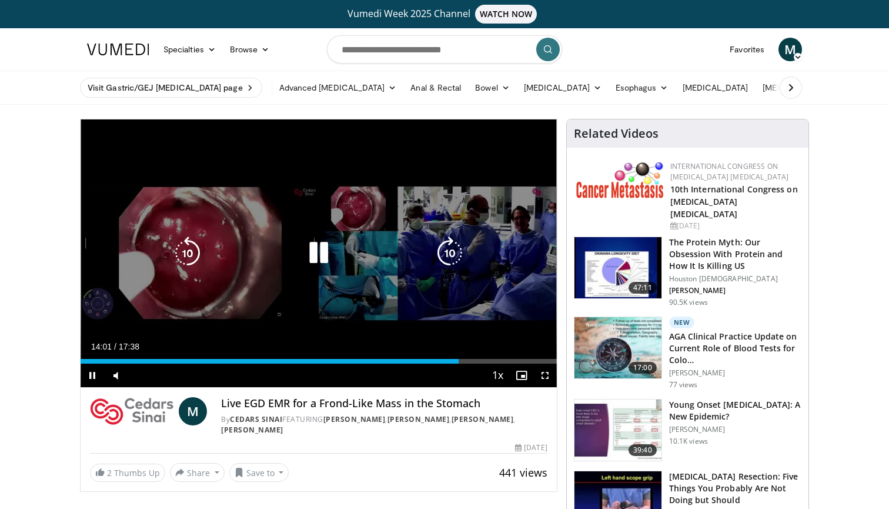
click at [416, 256] on div "Video Player" at bounding box center [319, 253] width 286 height 24
click at [320, 252] on icon "Video Player" at bounding box center [318, 252] width 33 height 33
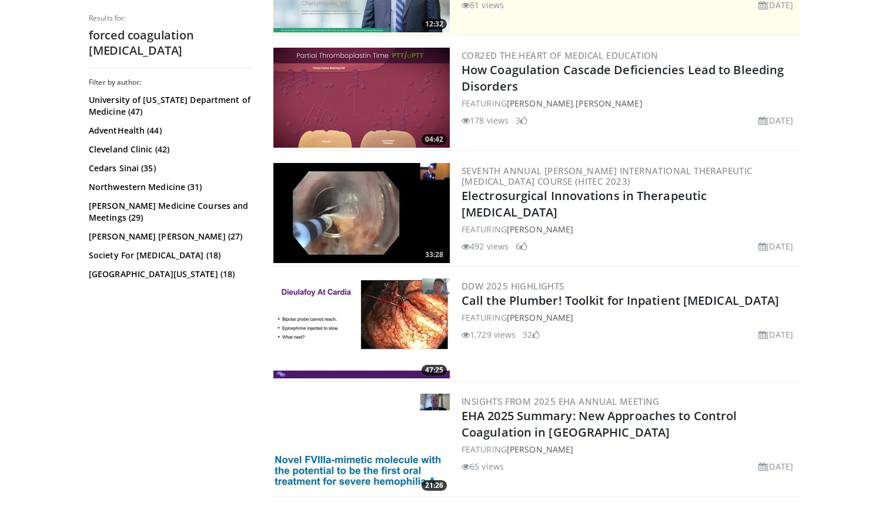
scroll to position [344, 0]
click at [601, 199] on link "Electrosurgical Innovations in Therapeutic [MEDICAL_DATA]" at bounding box center [583, 204] width 245 height 32
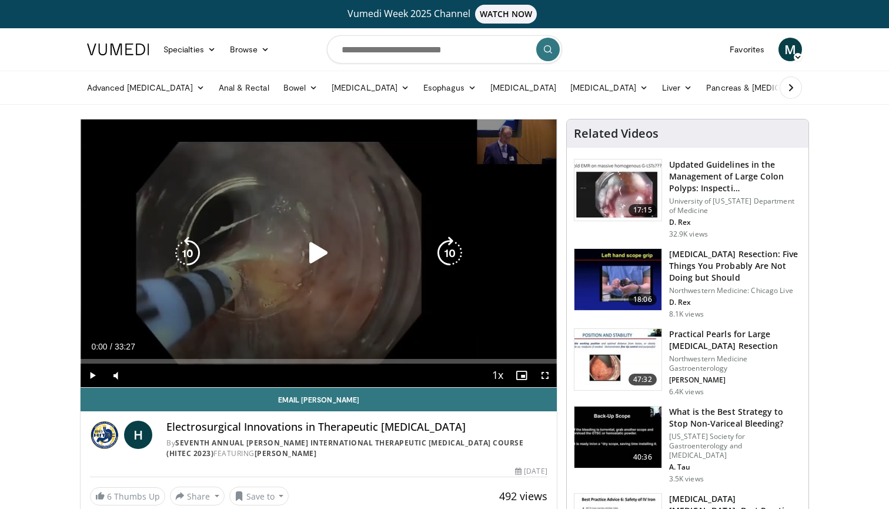
click at [319, 248] on icon "Video Player" at bounding box center [318, 252] width 33 height 33
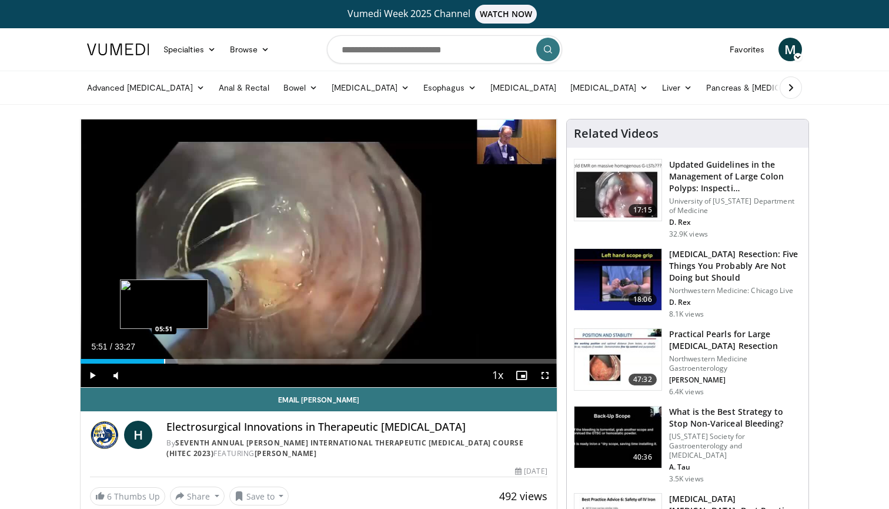
drag, startPoint x: 100, startPoint y: 359, endPoint x: 164, endPoint y: 358, distance: 64.1
click at [164, 359] on div "Progress Bar" at bounding box center [164, 361] width 1 height 5
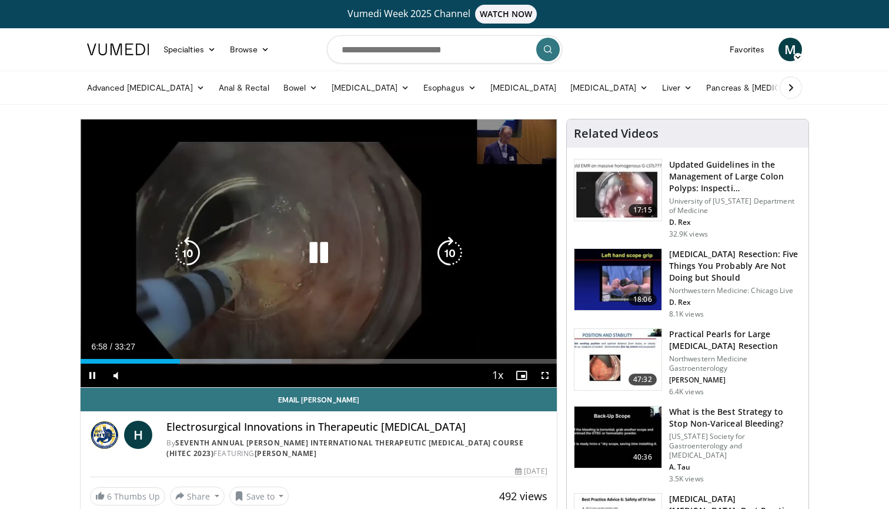
click at [316, 255] on icon "Video Player" at bounding box center [318, 252] width 33 height 33
